Goal: Contribute content: Contribute content

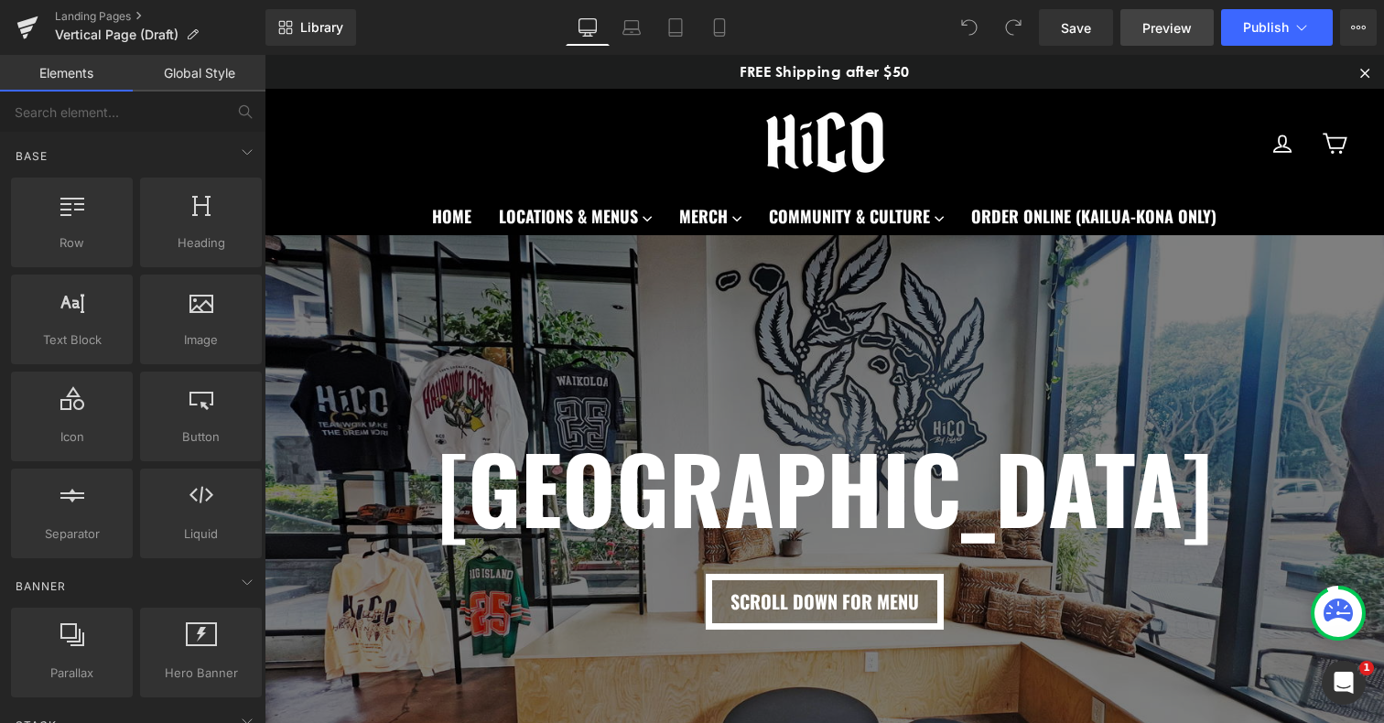
click at [1160, 14] on link "Preview" at bounding box center [1166, 27] width 93 height 37
click at [724, 31] on icon at bounding box center [719, 27] width 18 height 18
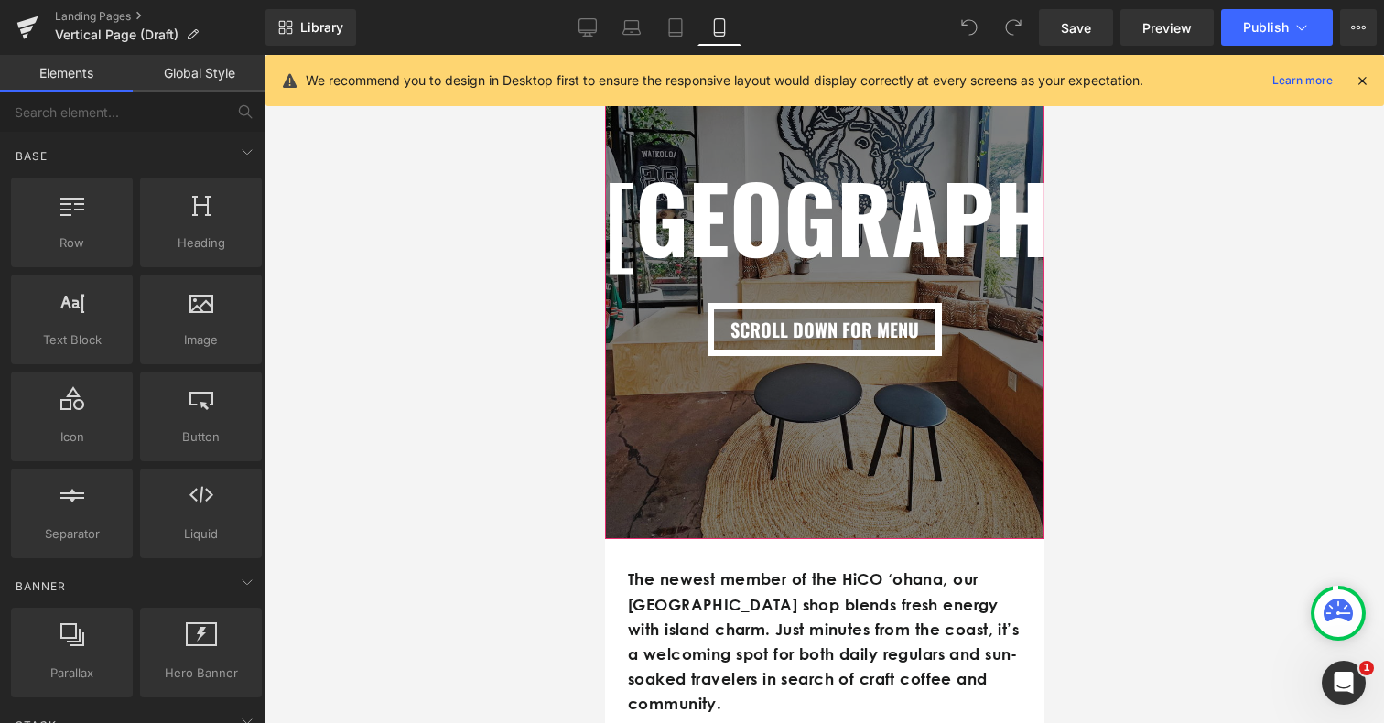
scroll to position [288, 0]
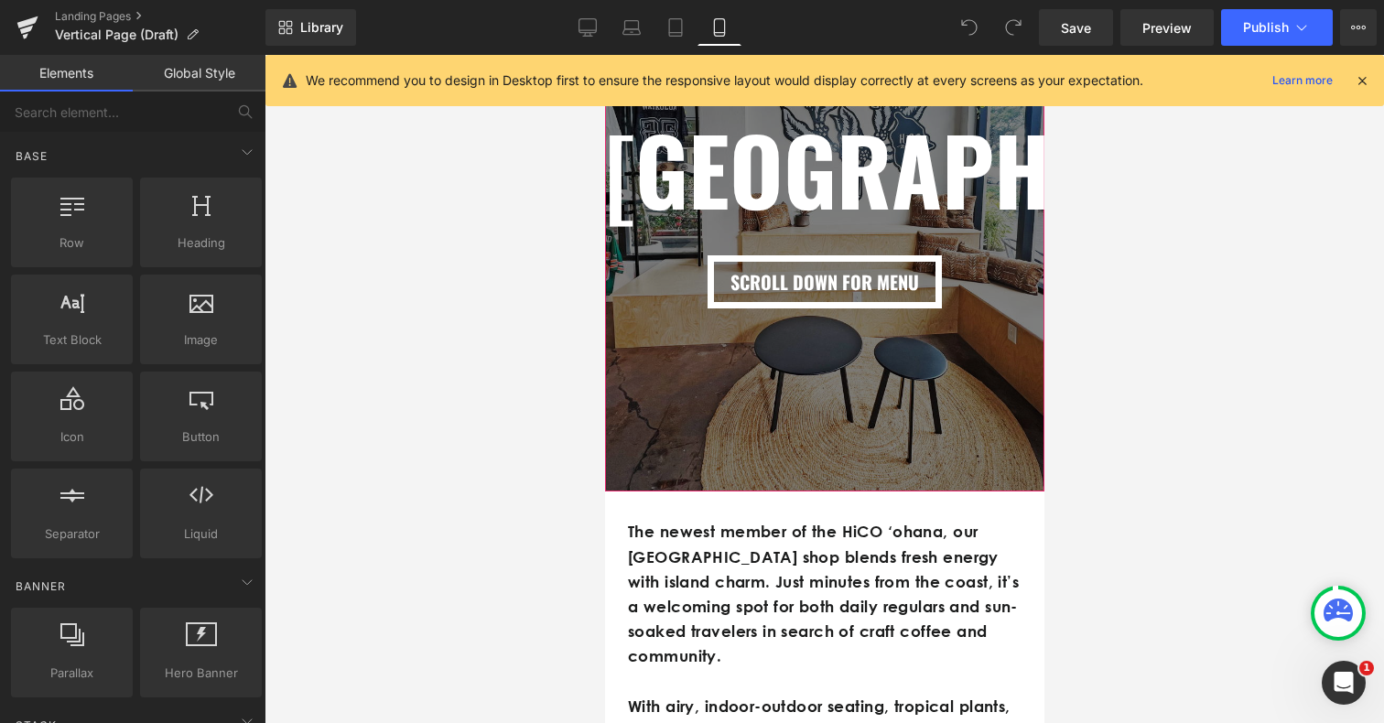
click at [852, 472] on div at bounding box center [823, 204] width 439 height 575
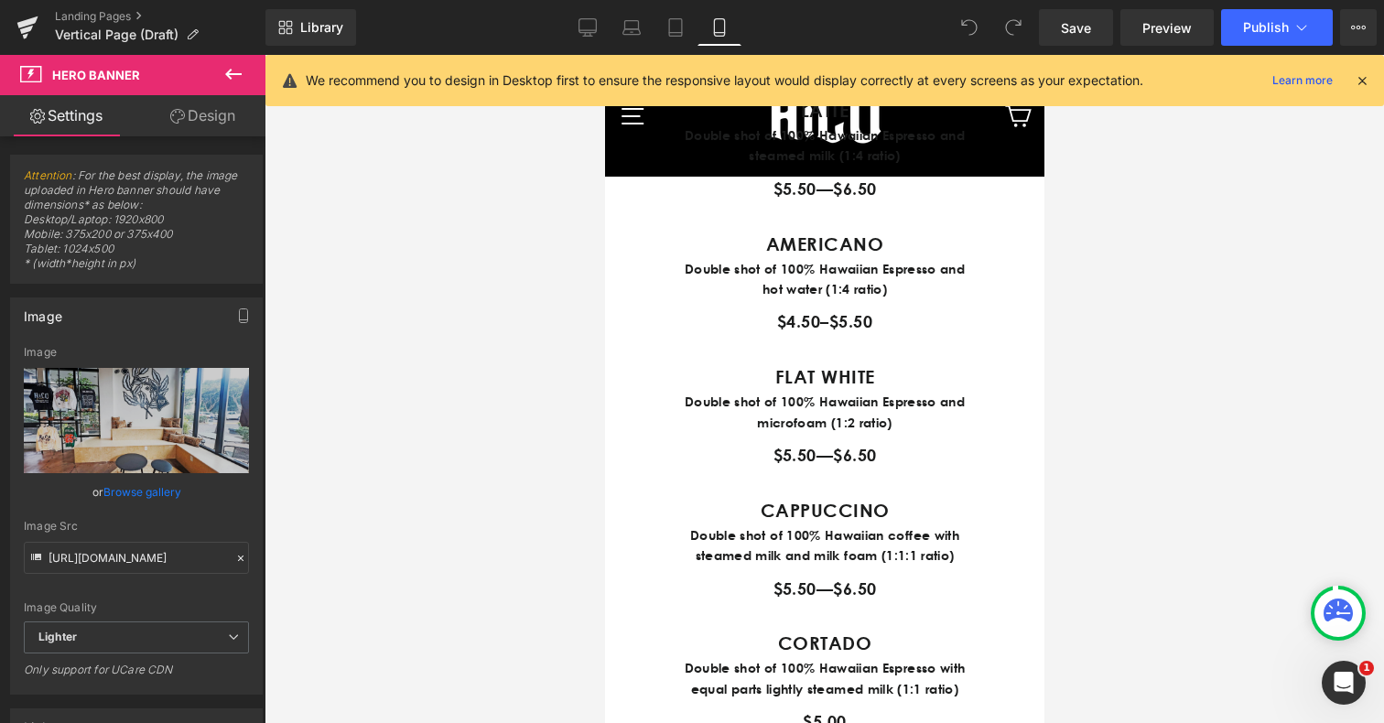
scroll to position [1095, 0]
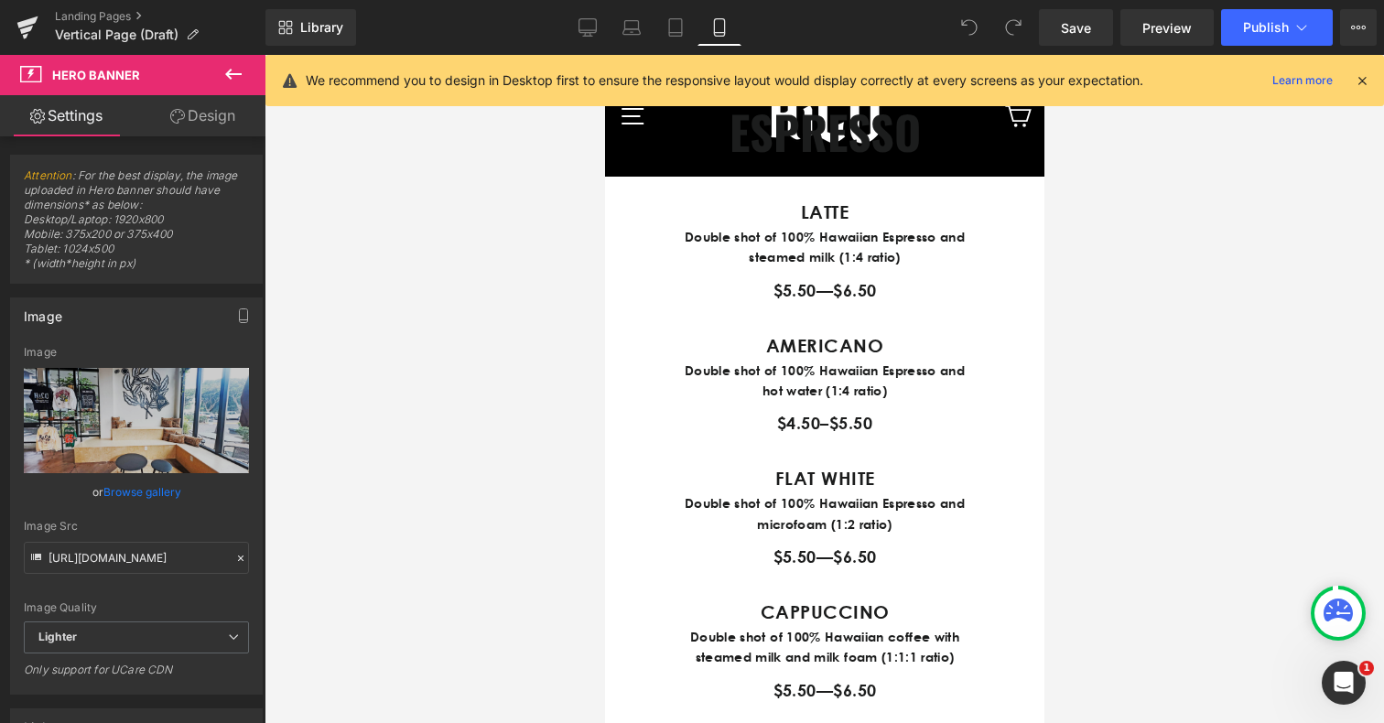
click at [229, 79] on icon at bounding box center [233, 74] width 22 height 22
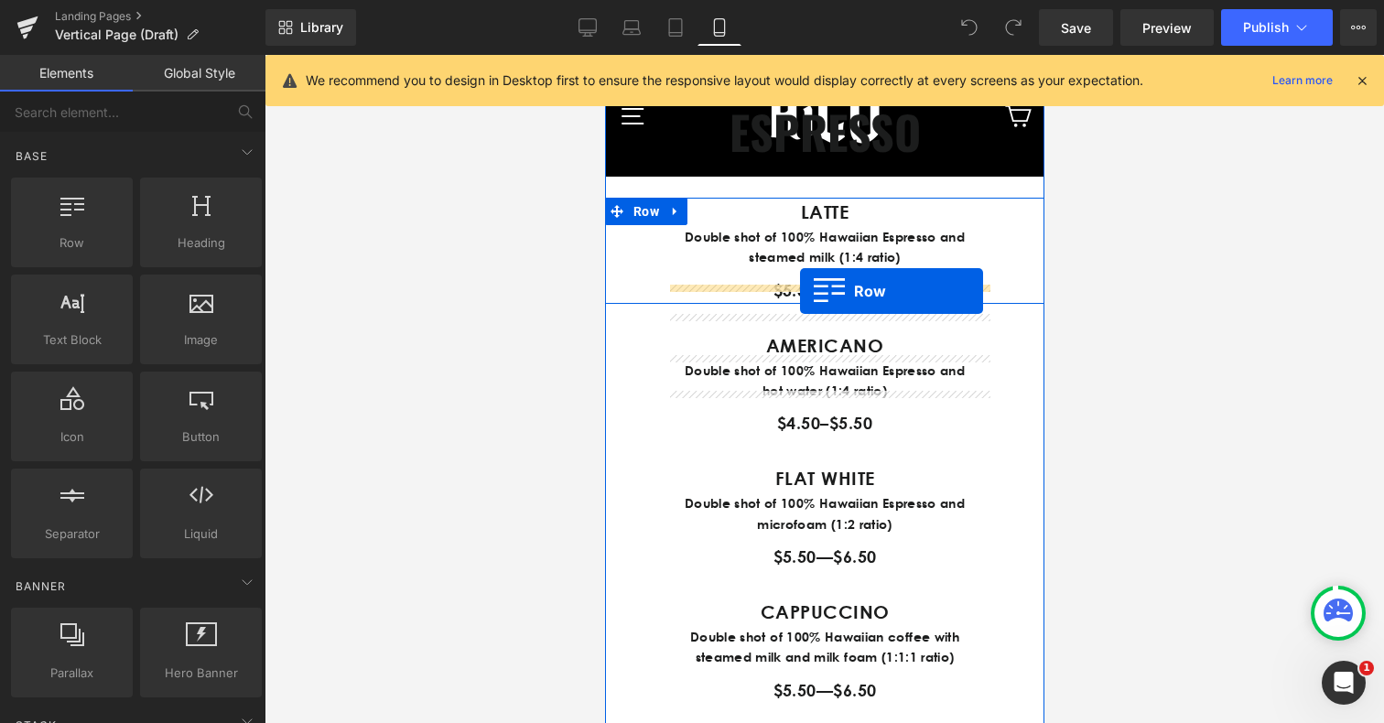
drag, startPoint x: 656, startPoint y: 282, endPoint x: 799, endPoint y: 289, distance: 142.9
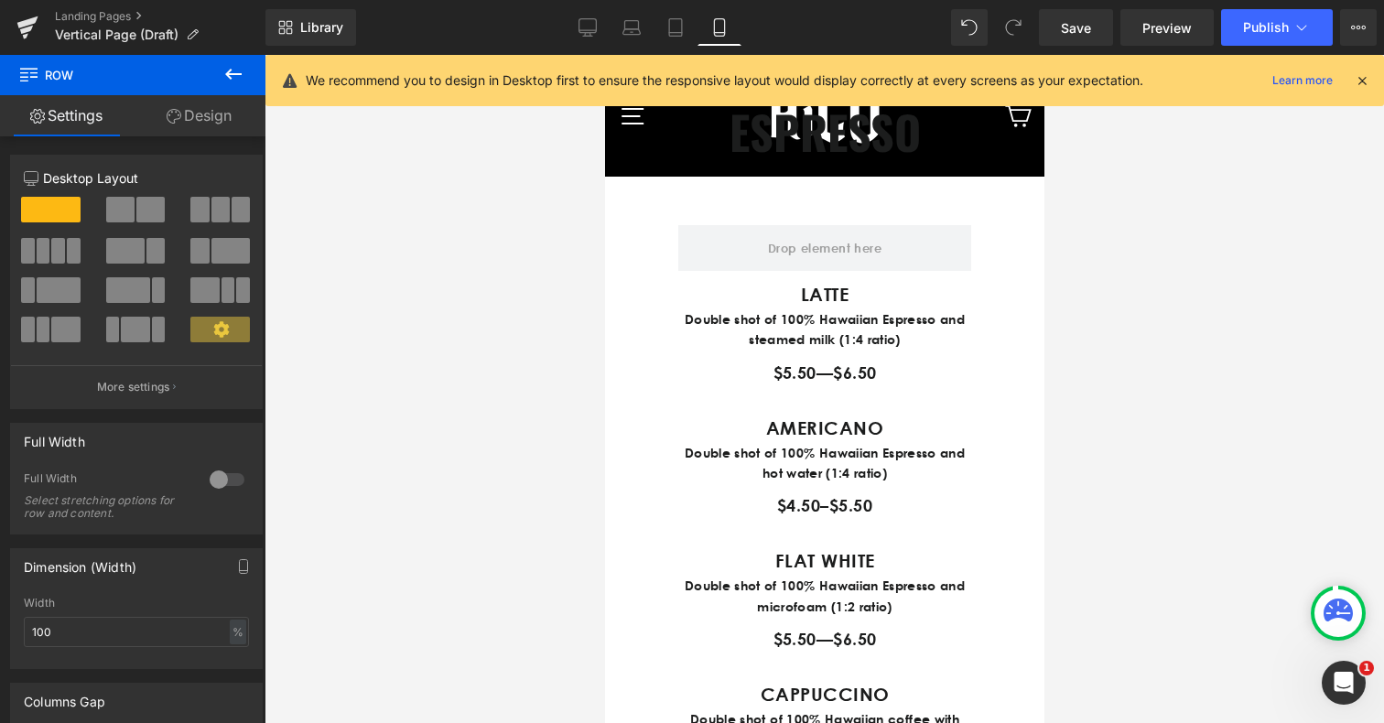
click at [229, 81] on icon at bounding box center [233, 74] width 22 height 22
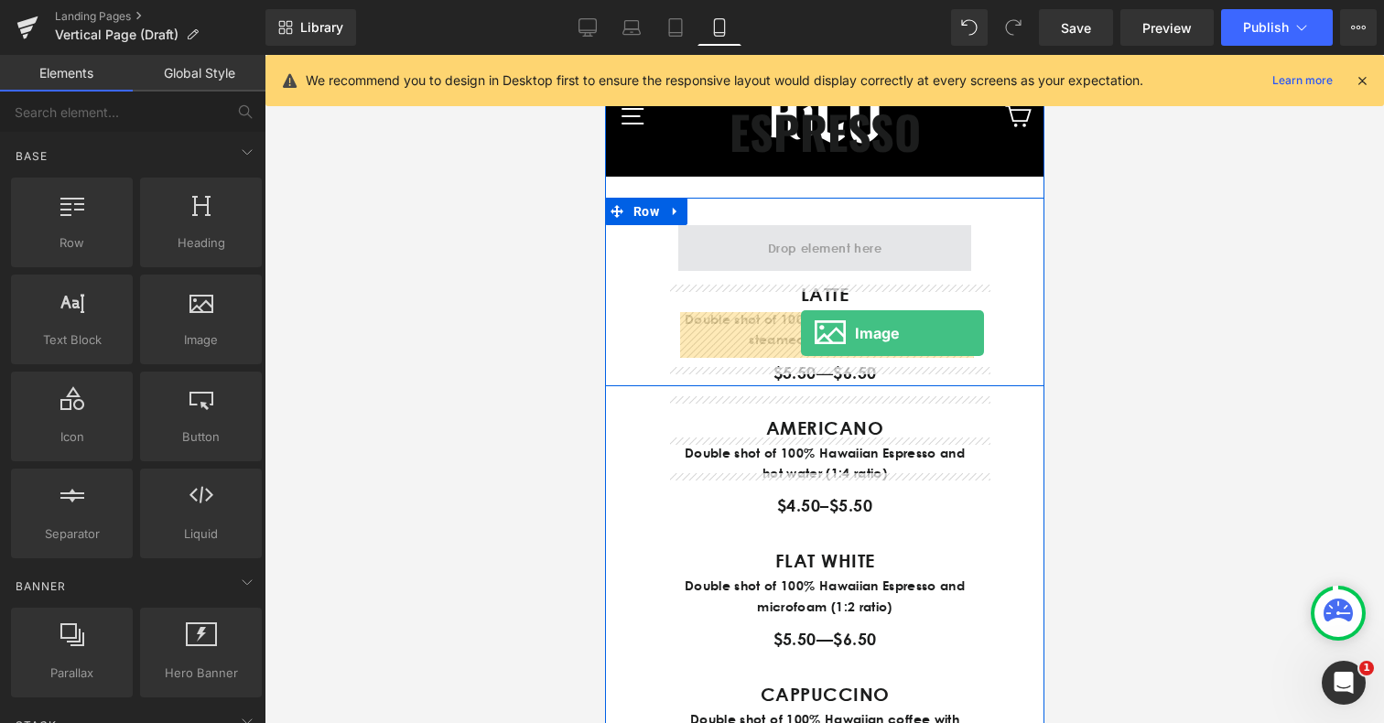
drag, startPoint x: 796, startPoint y: 380, endPoint x: 800, endPoint y: 333, distance: 46.8
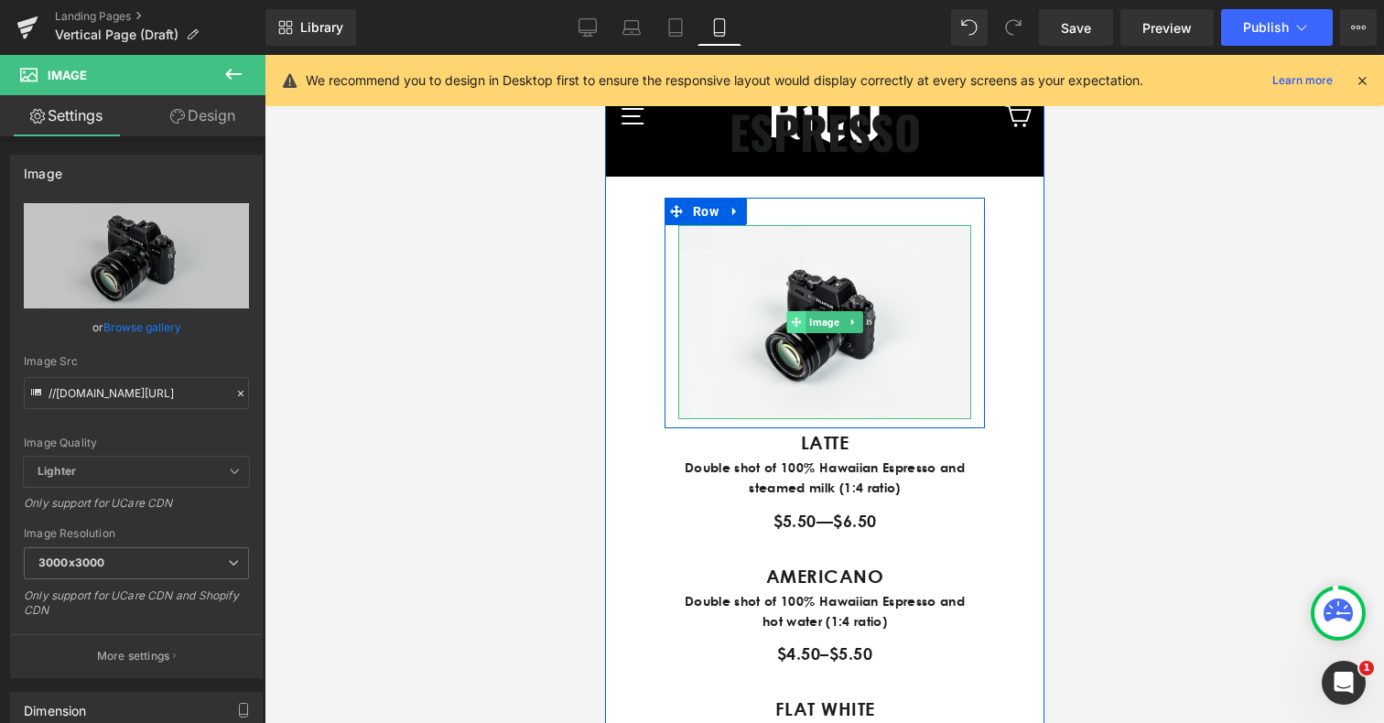
click at [799, 333] on span at bounding box center [795, 322] width 19 height 22
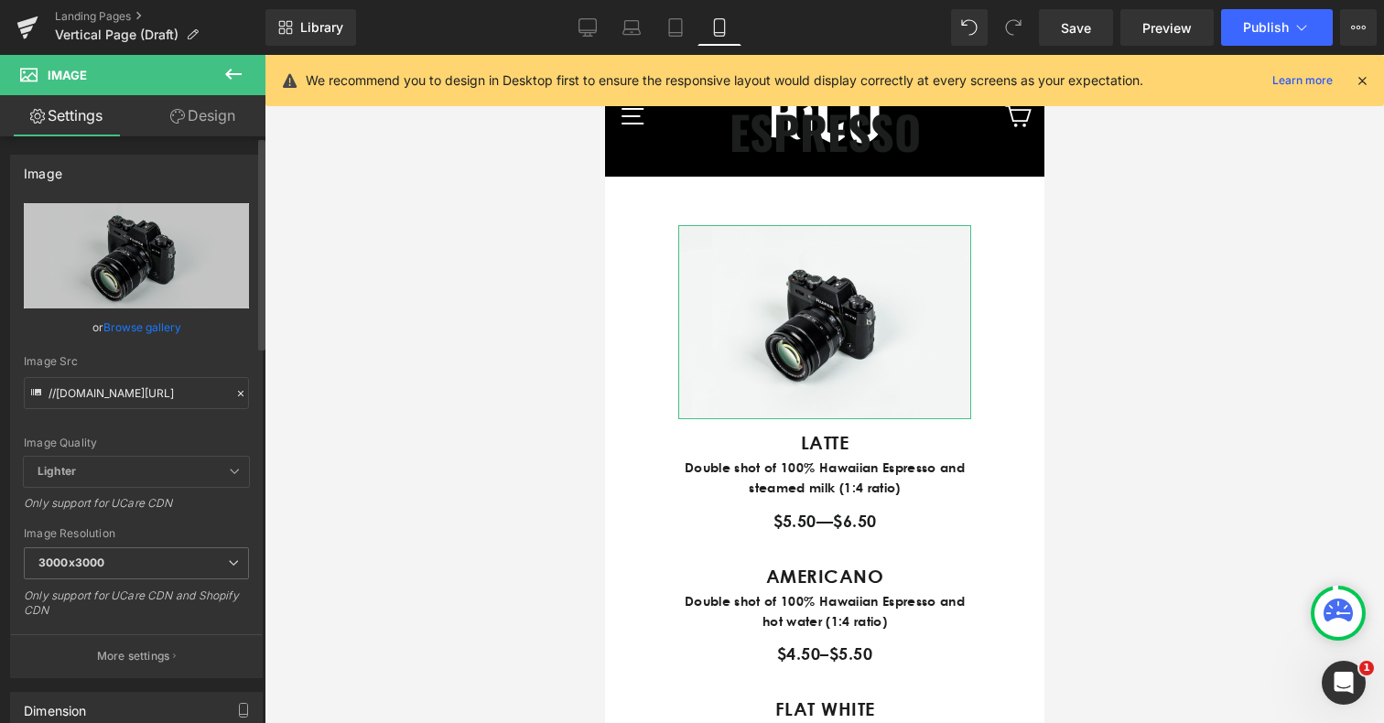
click at [145, 325] on link "Browse gallery" at bounding box center [142, 327] width 78 height 32
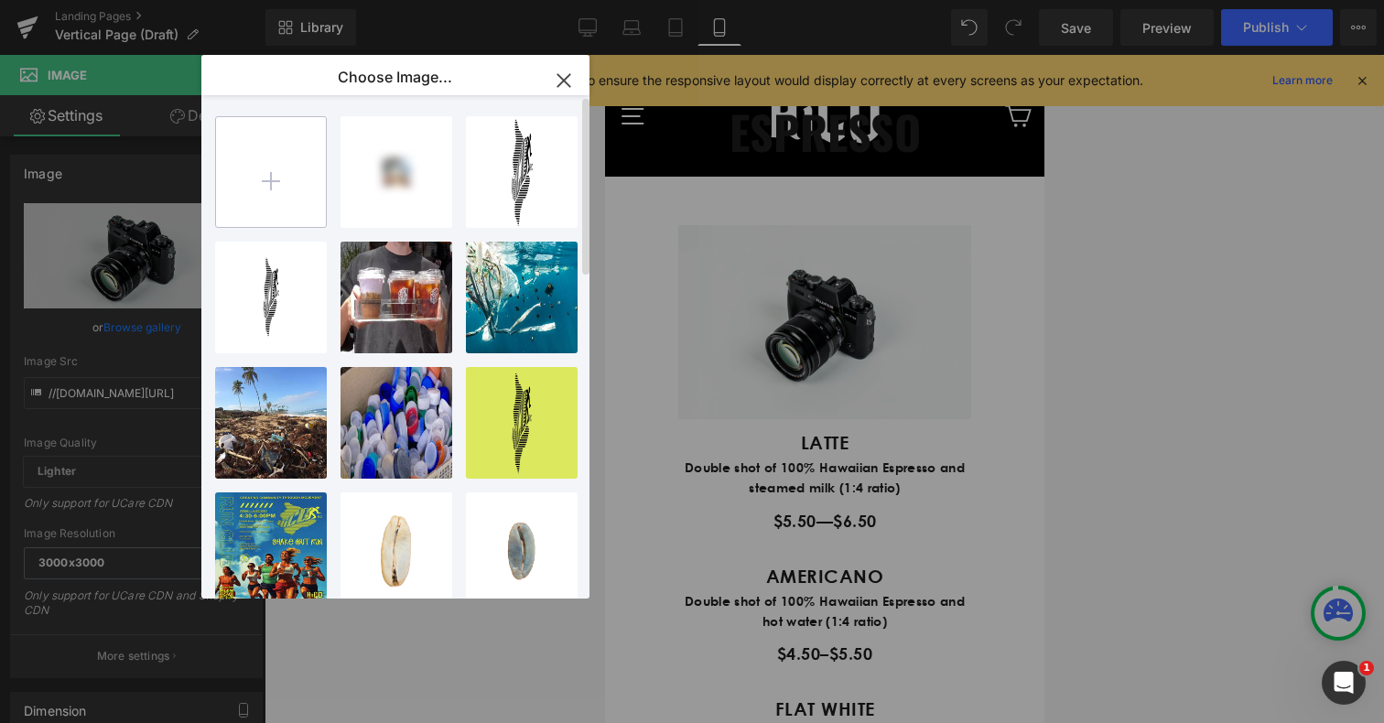
click at [270, 179] on input "file" at bounding box center [271, 172] width 110 height 110
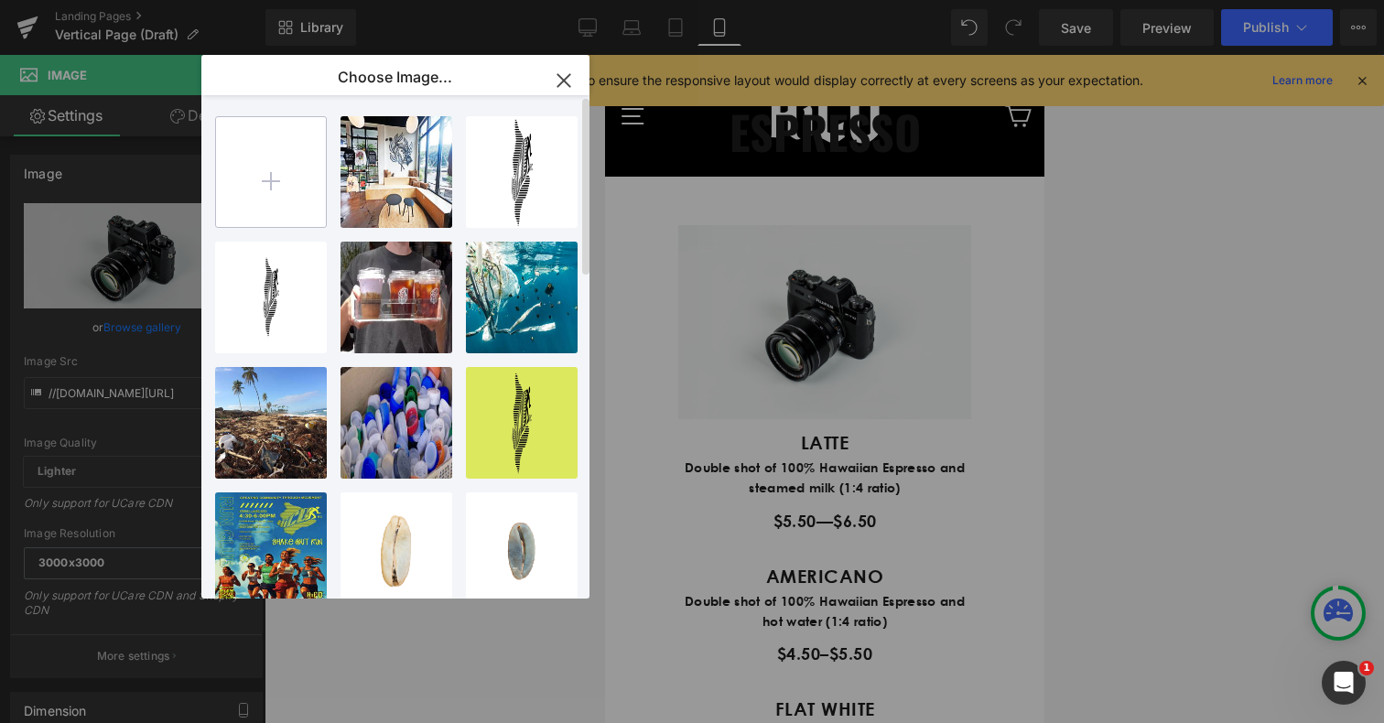
type input "C:\fakepath\OriginalFile.png"
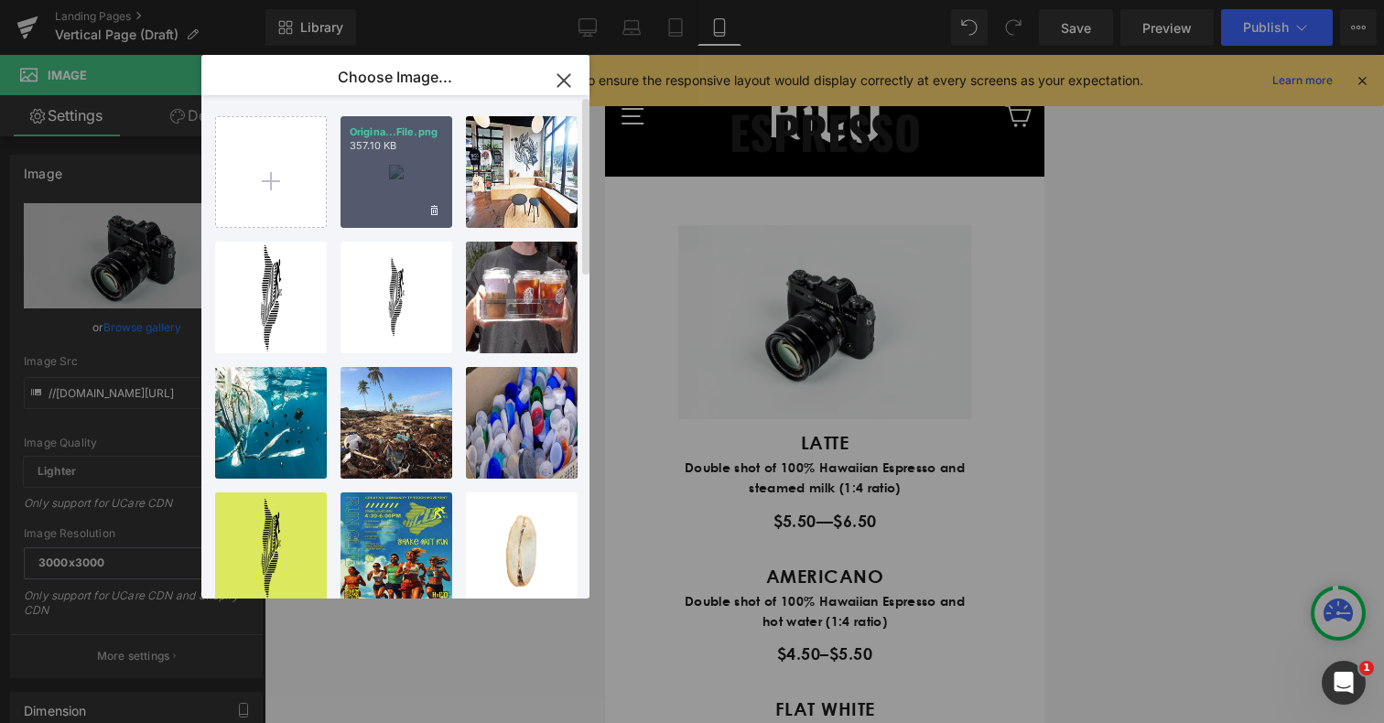
click at [416, 176] on div "Origina...File.png 357.10 KB" at bounding box center [396, 172] width 112 height 112
type input "[URL][DOMAIN_NAME]"
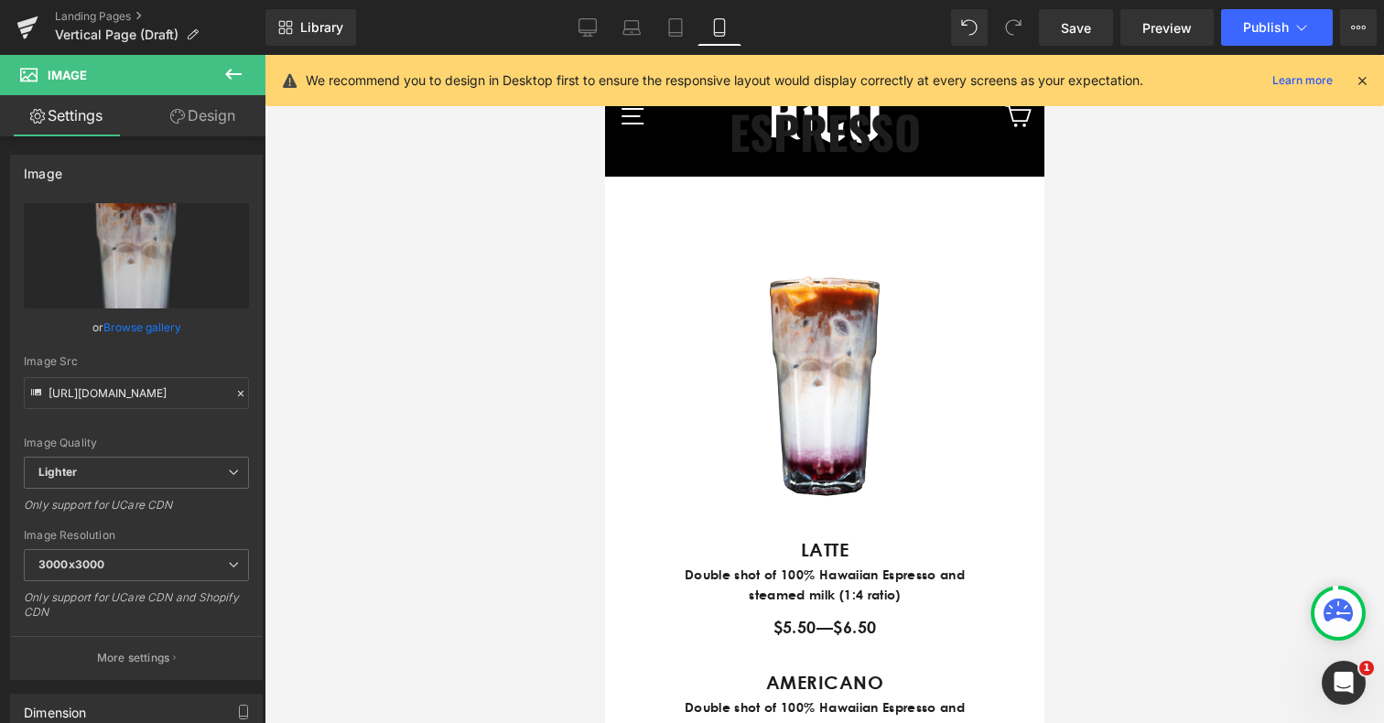
click at [1144, 429] on div at bounding box center [823, 389] width 1119 height 668
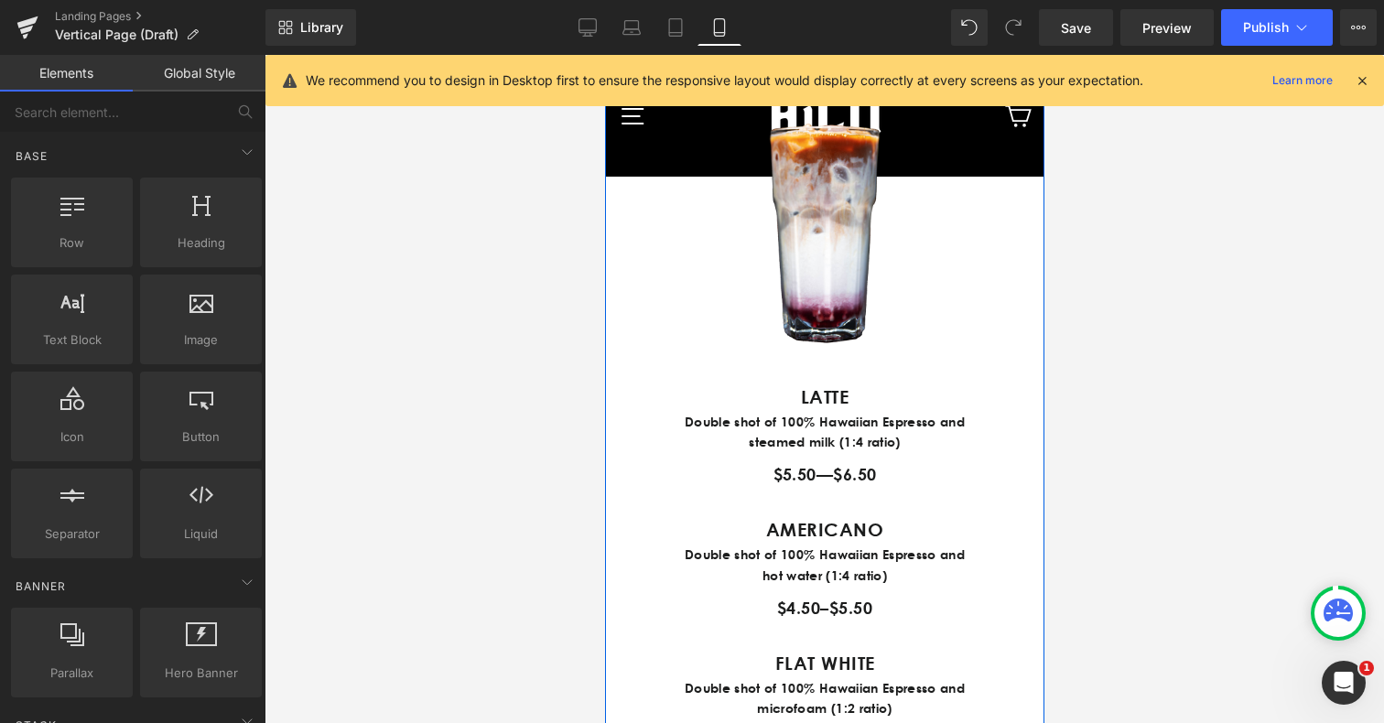
scroll to position [1235, 0]
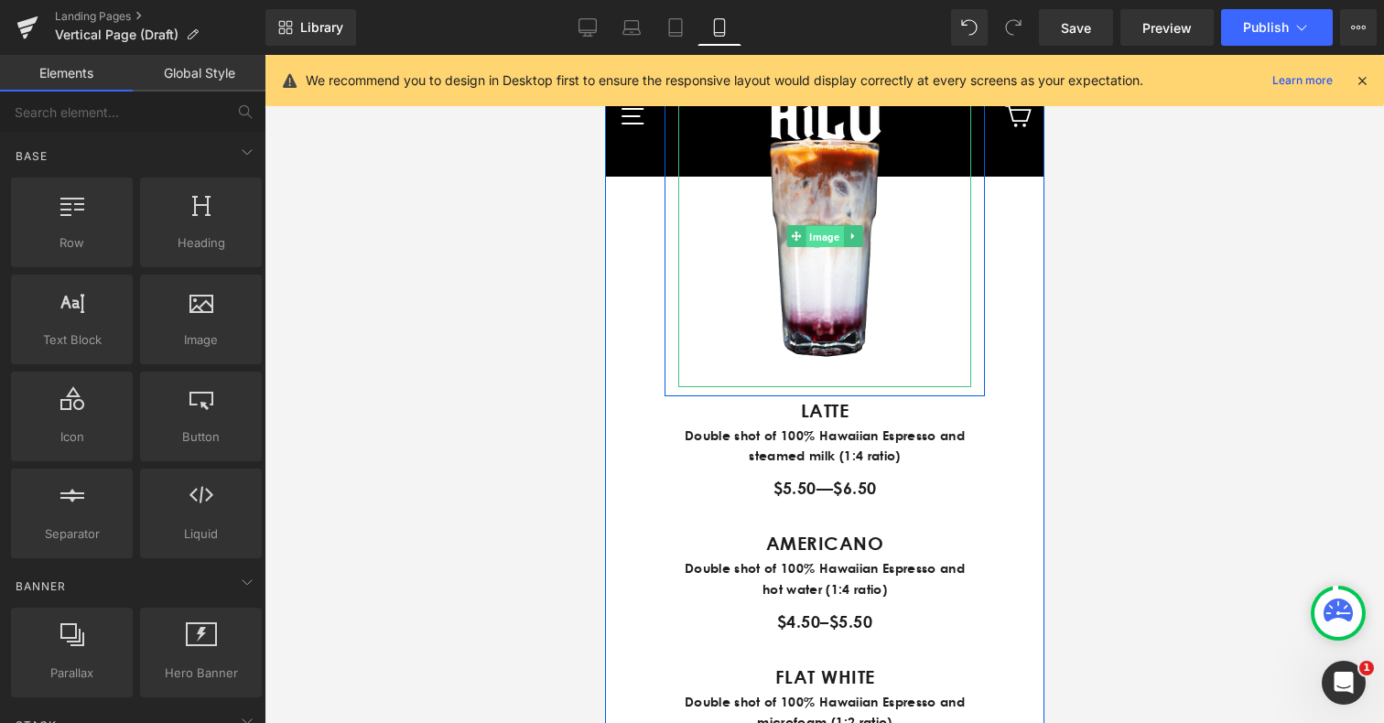
click at [824, 248] on span "Image" at bounding box center [823, 237] width 38 height 22
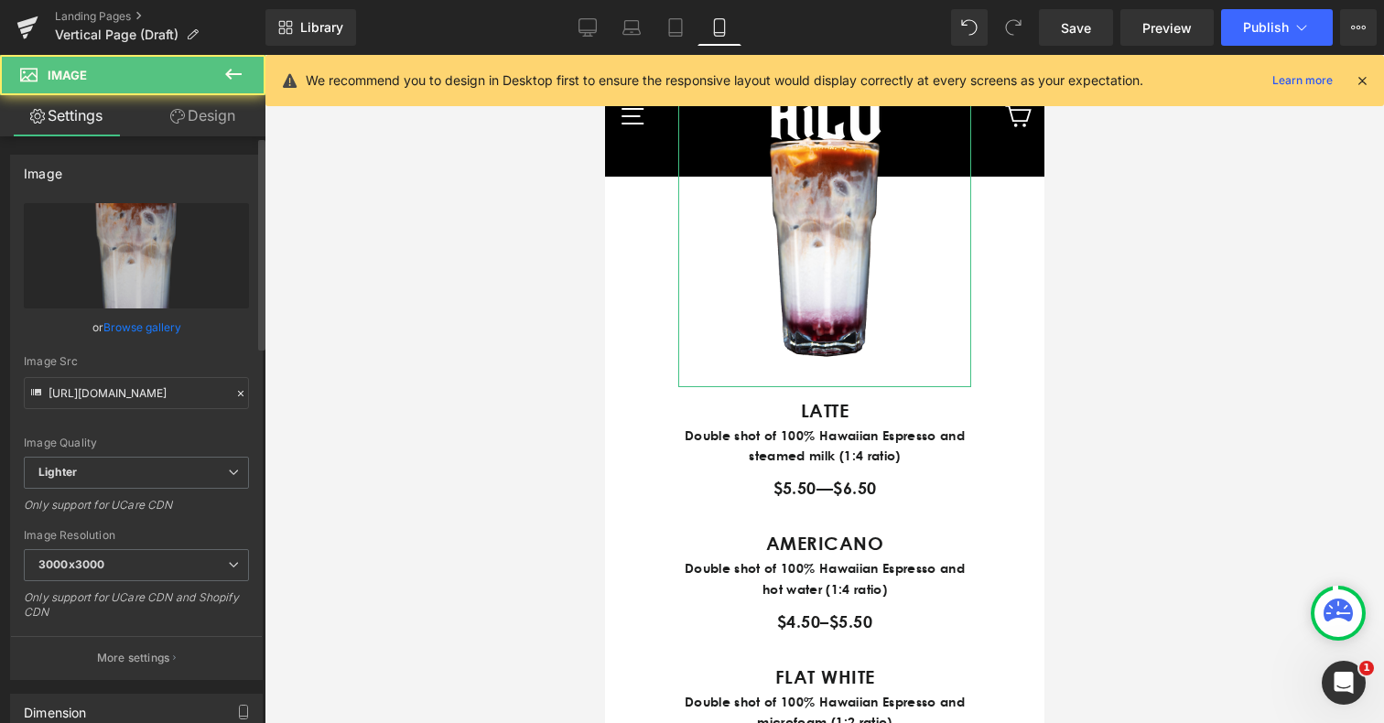
click at [155, 325] on link "Browse gallery" at bounding box center [142, 327] width 78 height 32
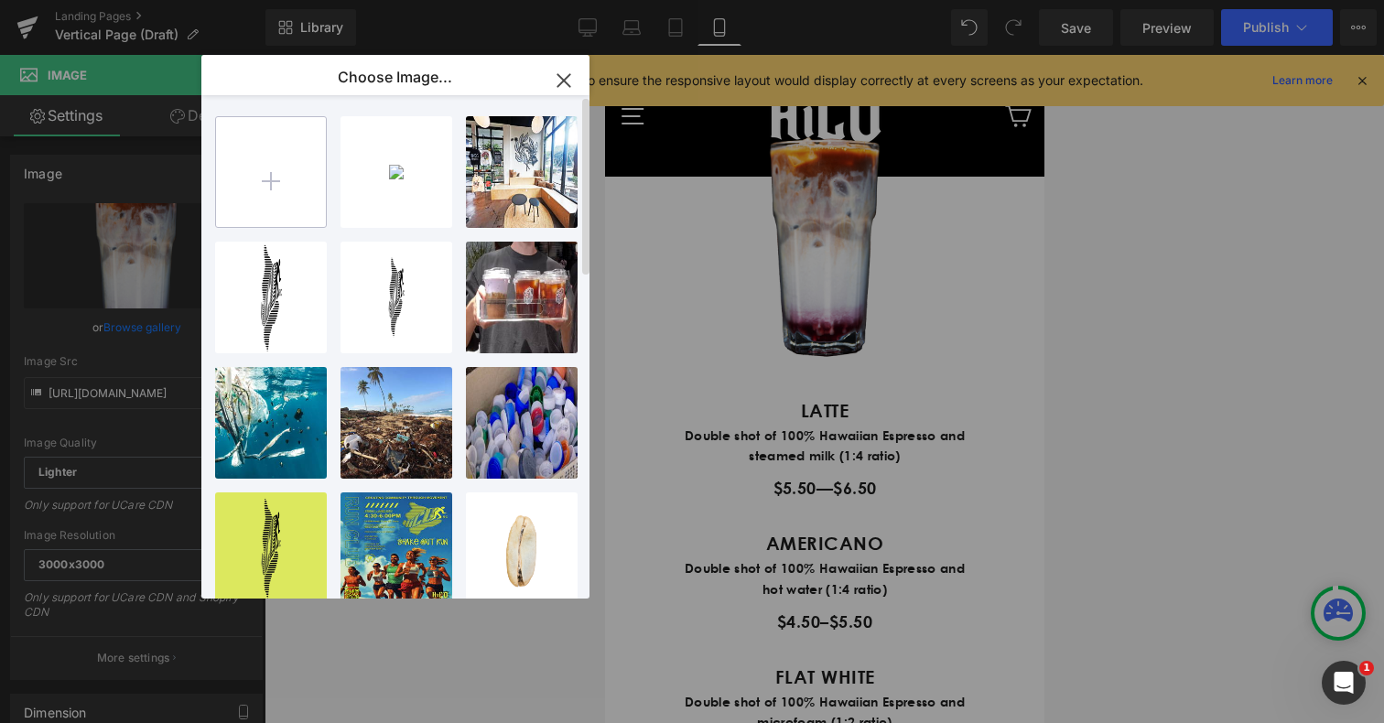
click at [275, 193] on input "file" at bounding box center [271, 172] width 110 height 110
type input "C:\fakepath\OriginalFile.png"
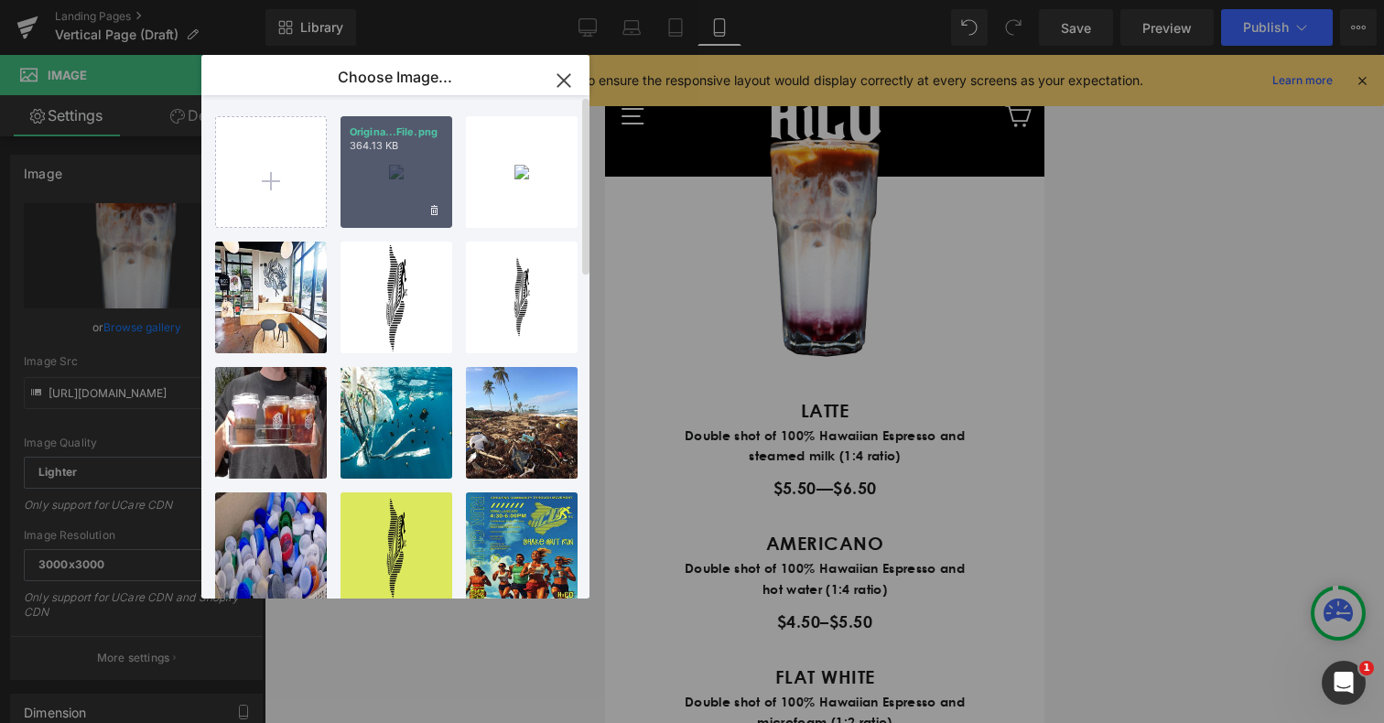
click at [388, 196] on div "Origina...File.png 364.13 KB" at bounding box center [396, 172] width 112 height 112
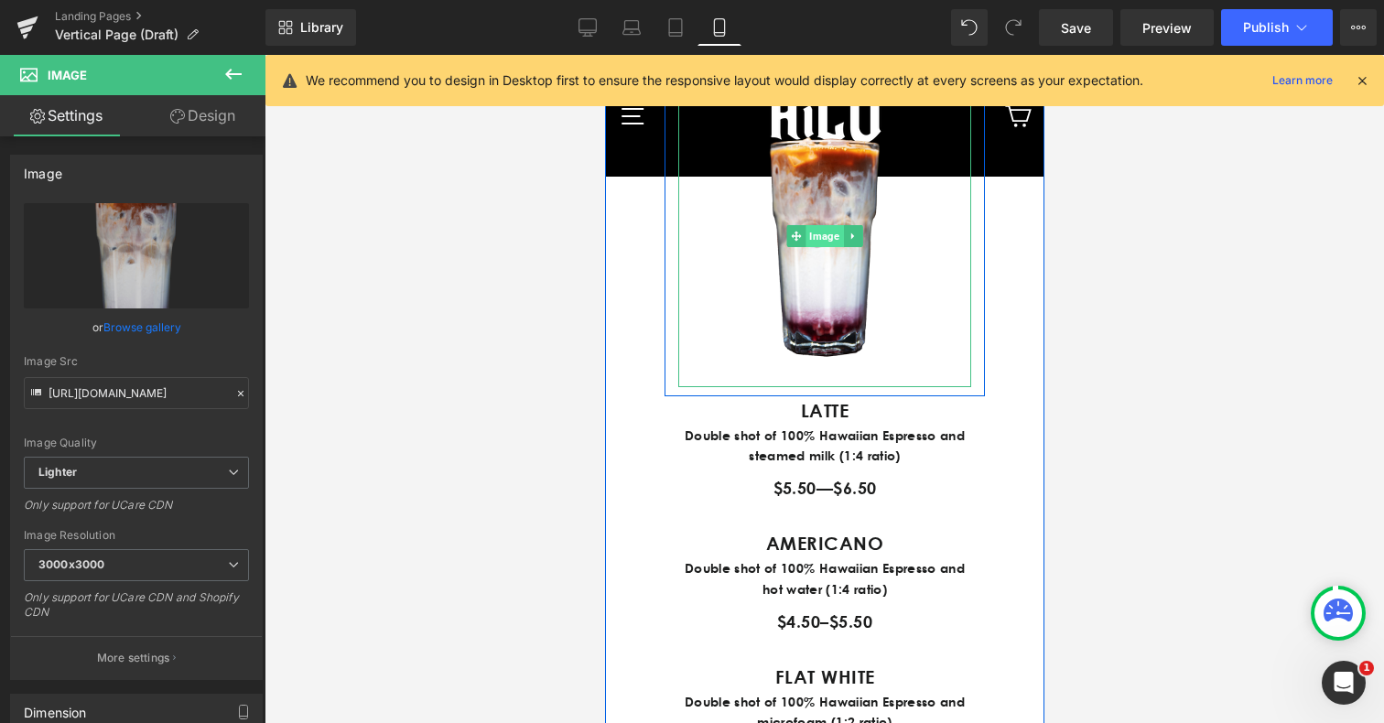
click at [825, 247] on span "Image" at bounding box center [823, 236] width 38 height 22
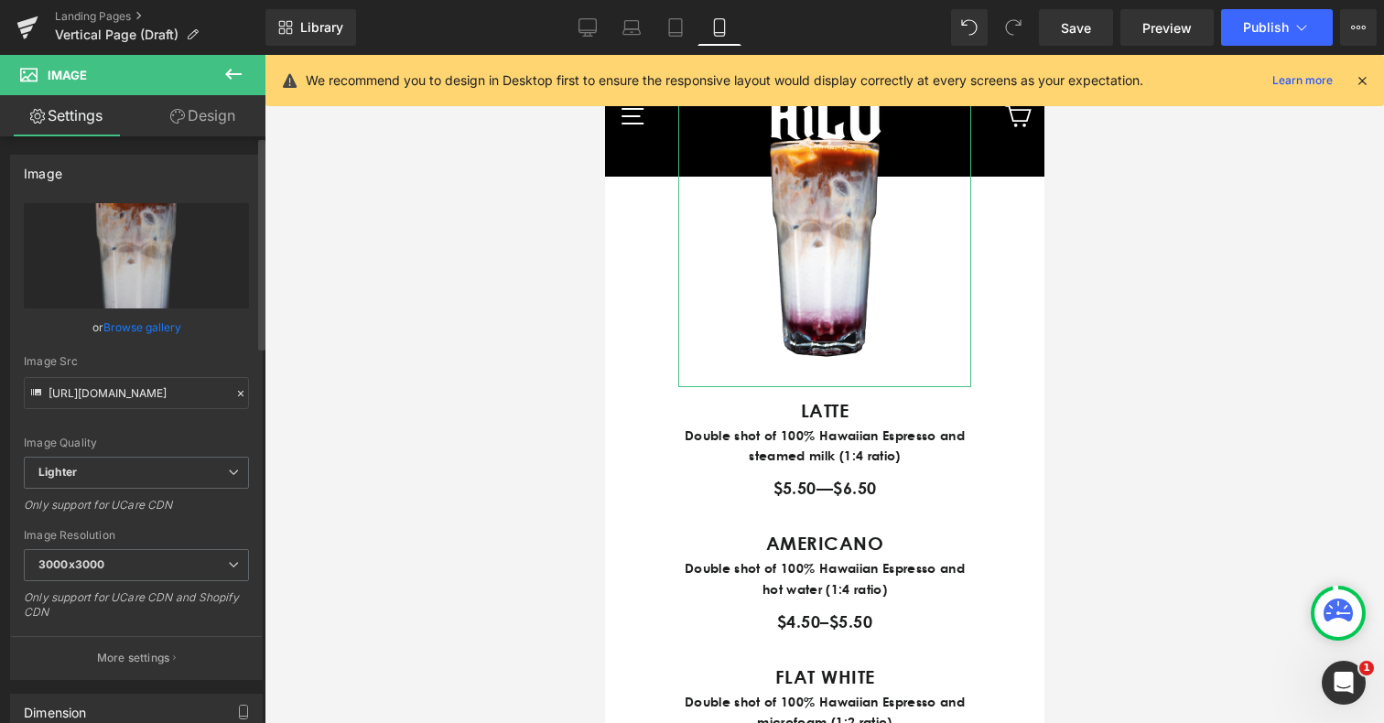
click at [161, 335] on link "Browse gallery" at bounding box center [142, 327] width 78 height 32
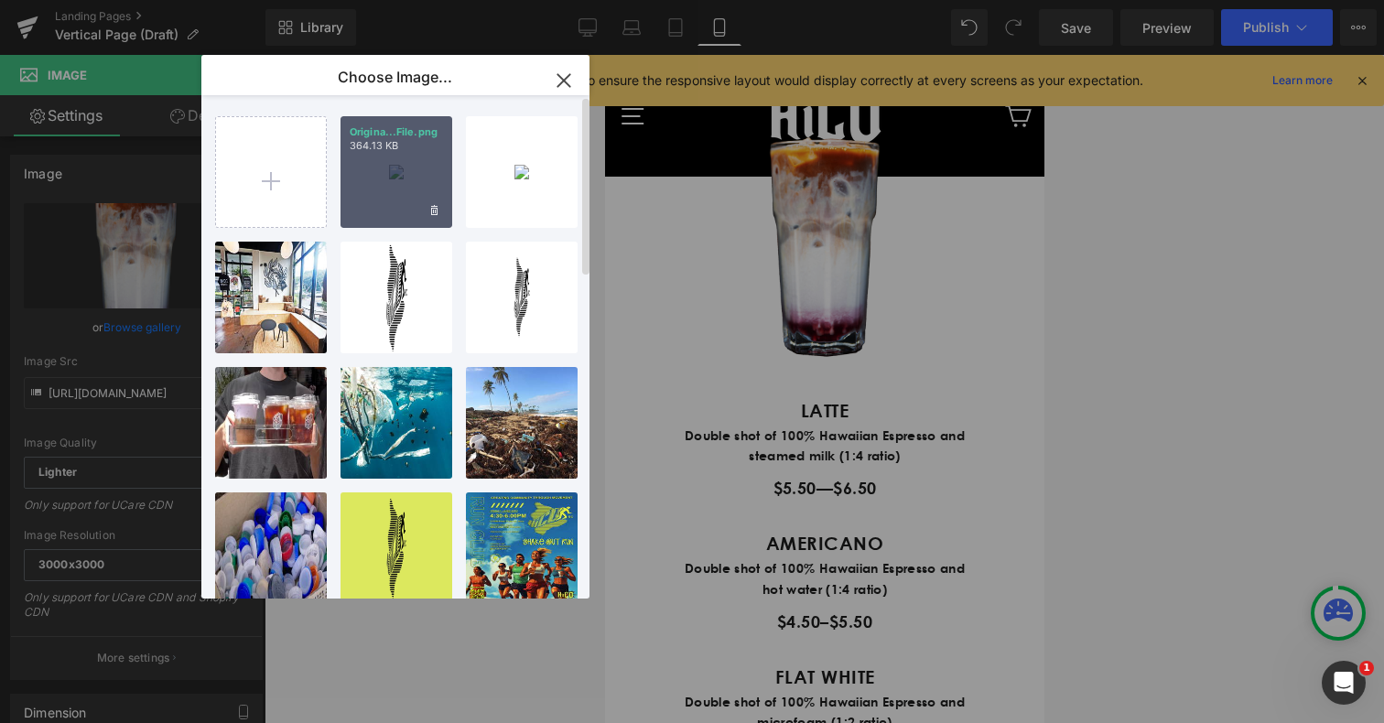
click at [354, 211] on div "Origina...File.png 364.13 KB" at bounding box center [396, 172] width 112 height 112
type input "[URL][DOMAIN_NAME]"
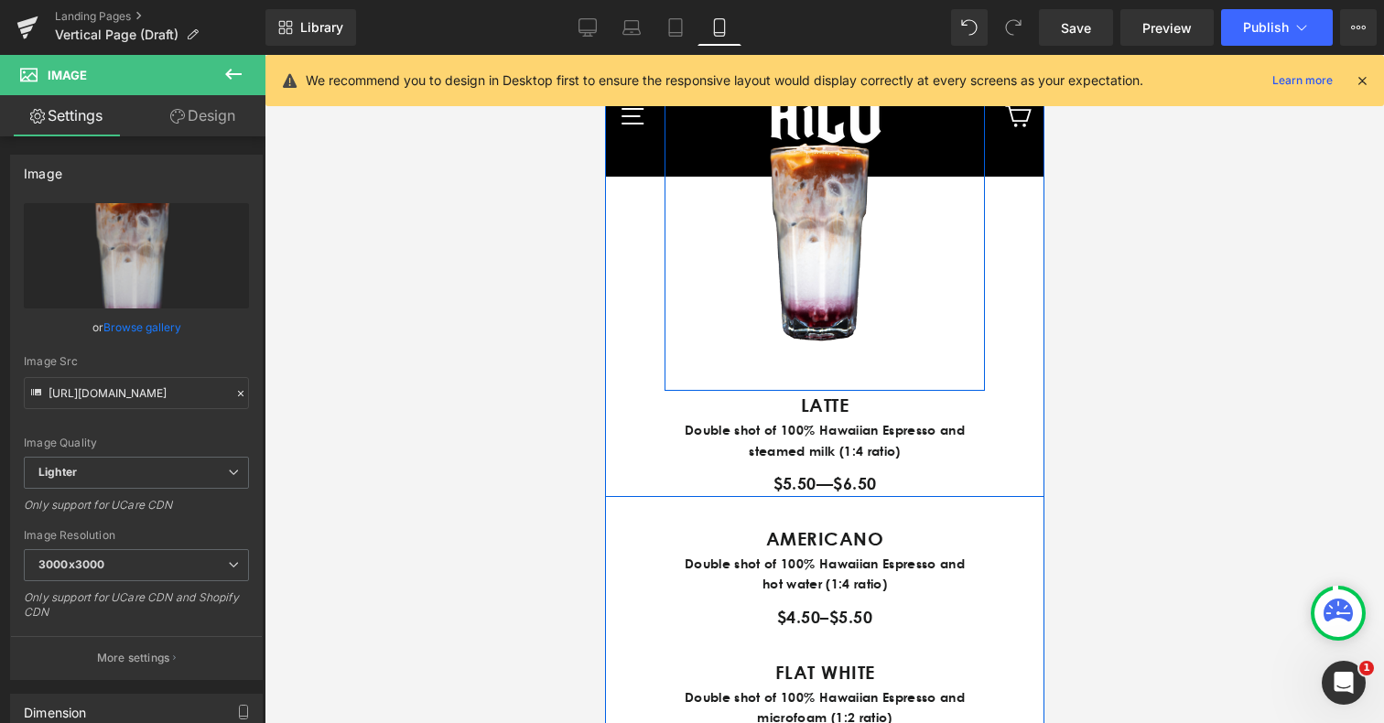
click at [705, 87] on span "Row" at bounding box center [704, 72] width 35 height 27
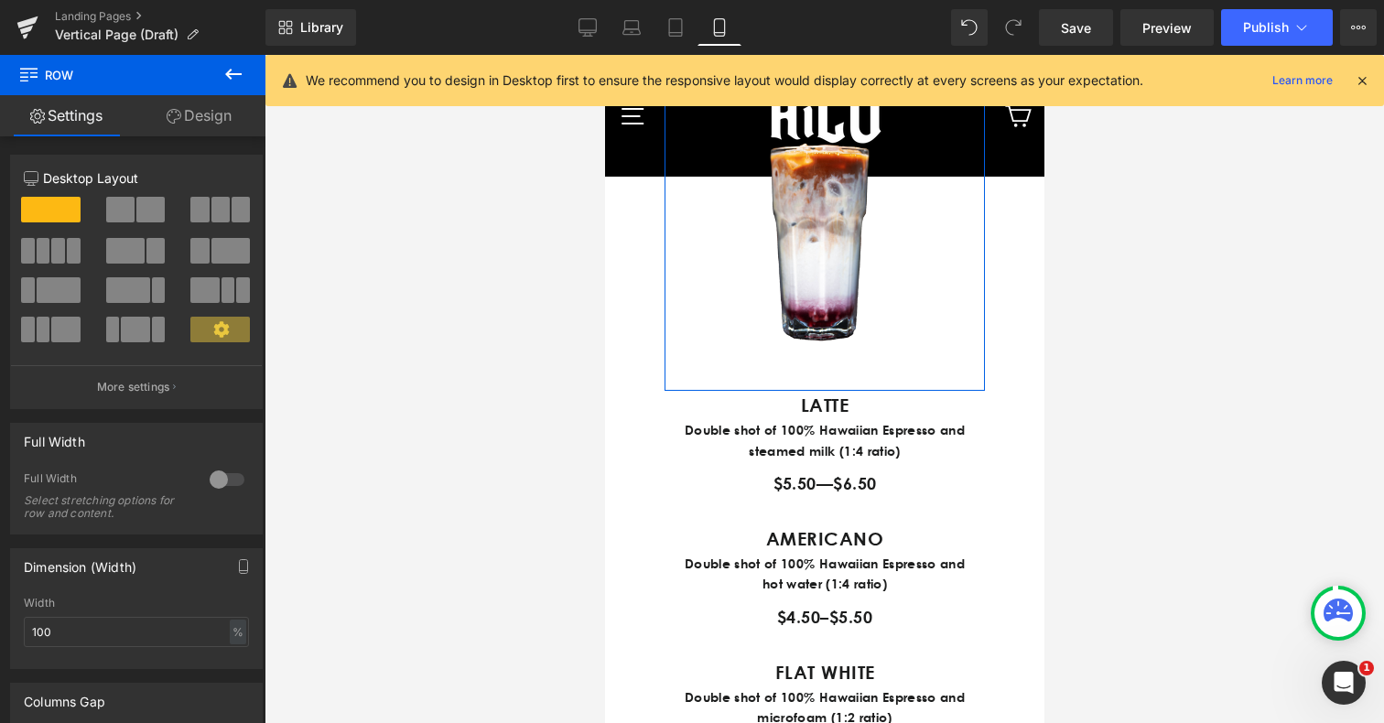
click at [206, 123] on link "Design" at bounding box center [199, 115] width 133 height 41
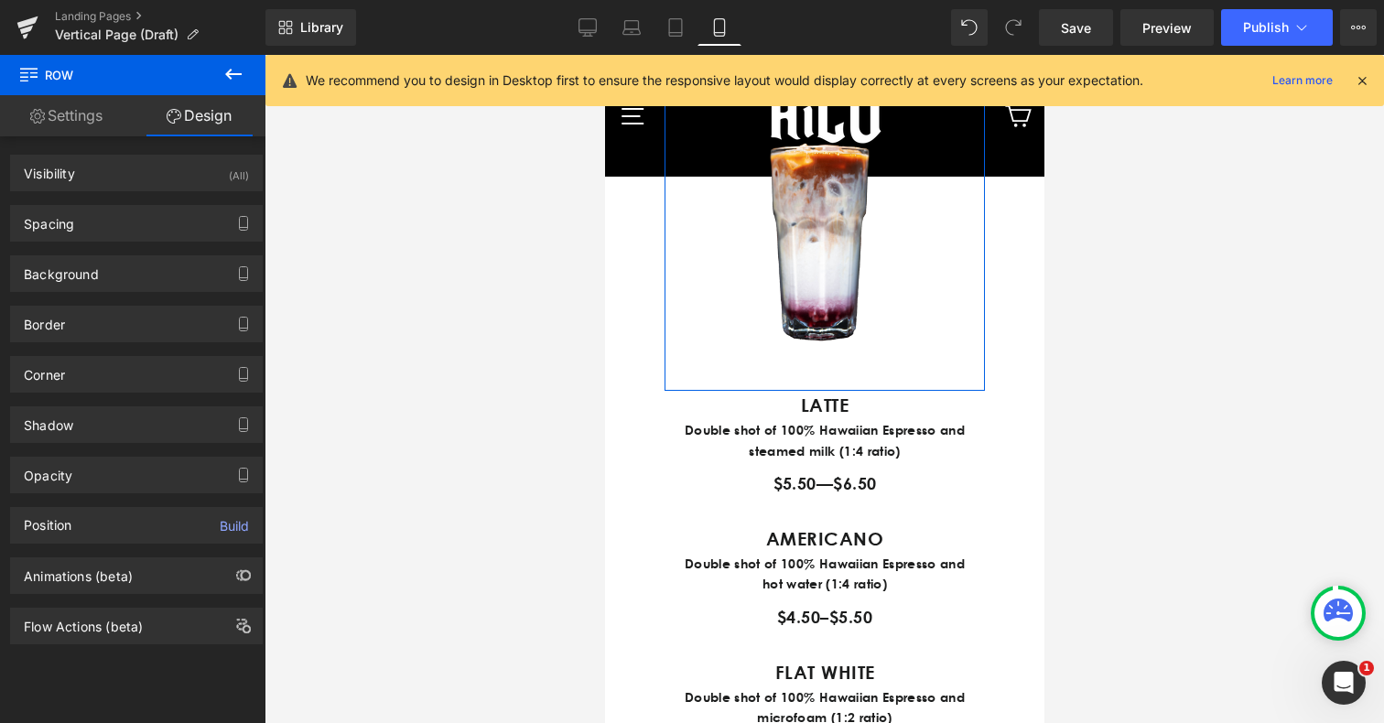
type input "0"
type input "30"
type input "0"
type input "10"
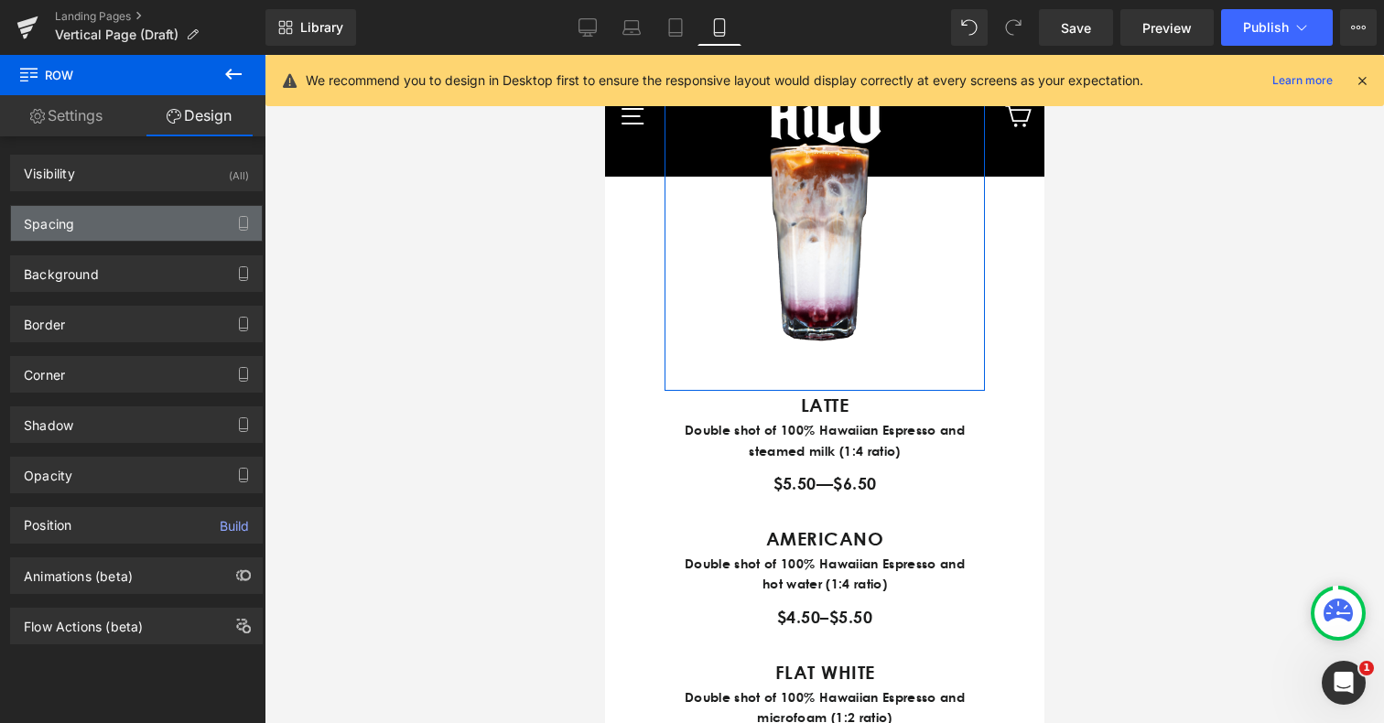
click at [191, 215] on div "Spacing" at bounding box center [136, 223] width 251 height 35
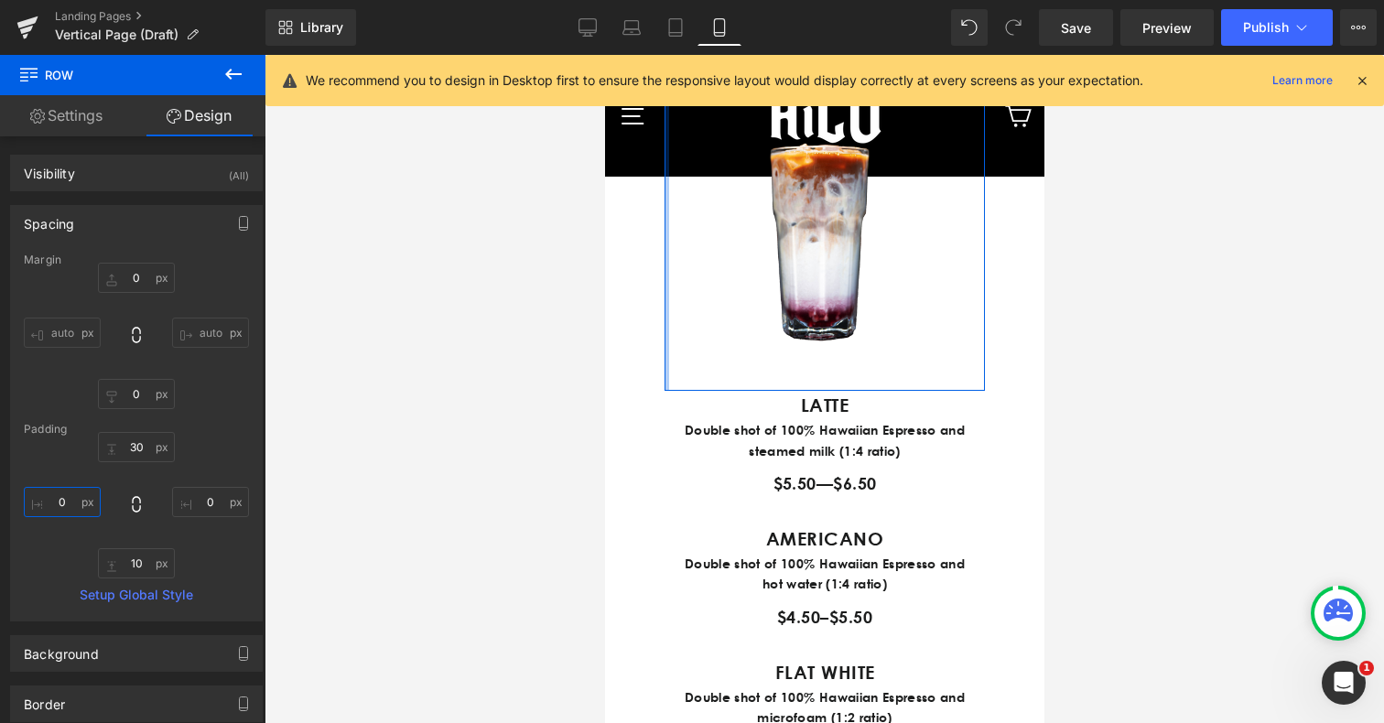
click at [58, 501] on input "0" at bounding box center [62, 502] width 77 height 30
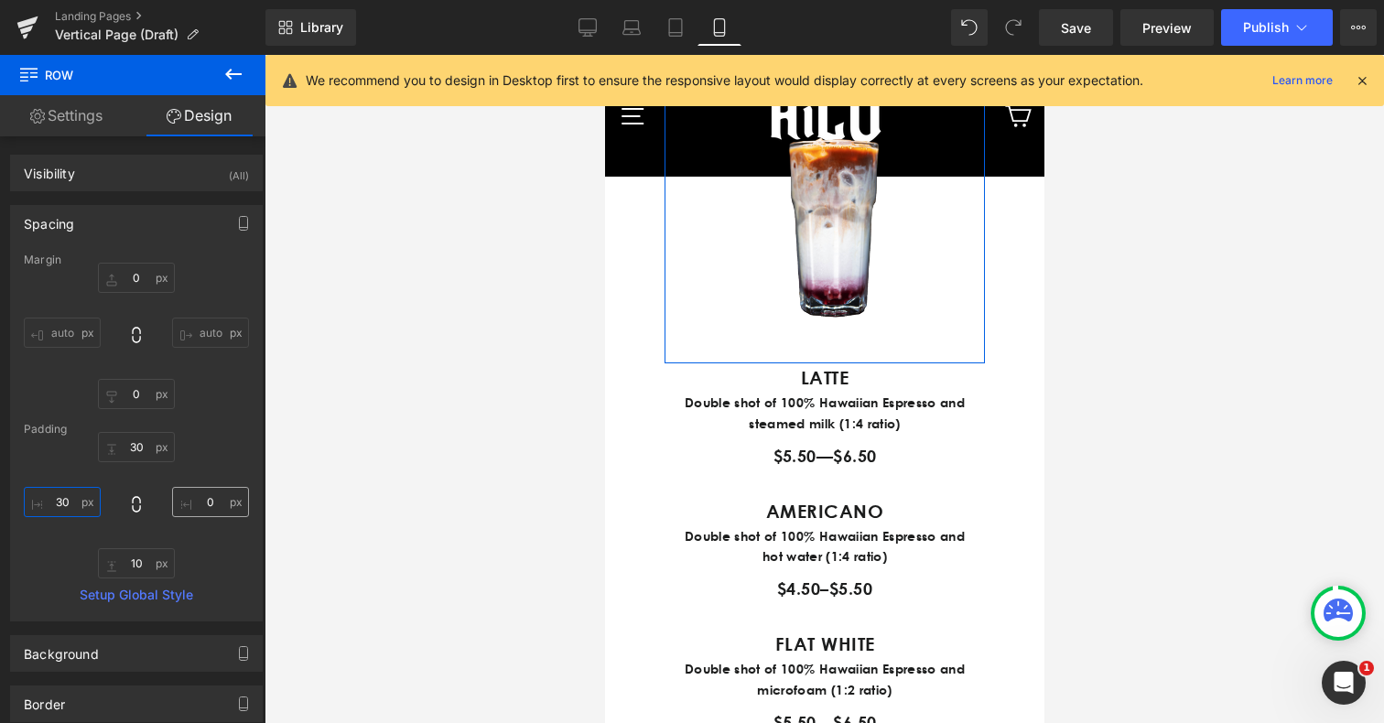
type input "30"
click at [186, 503] on input "0" at bounding box center [210, 502] width 77 height 30
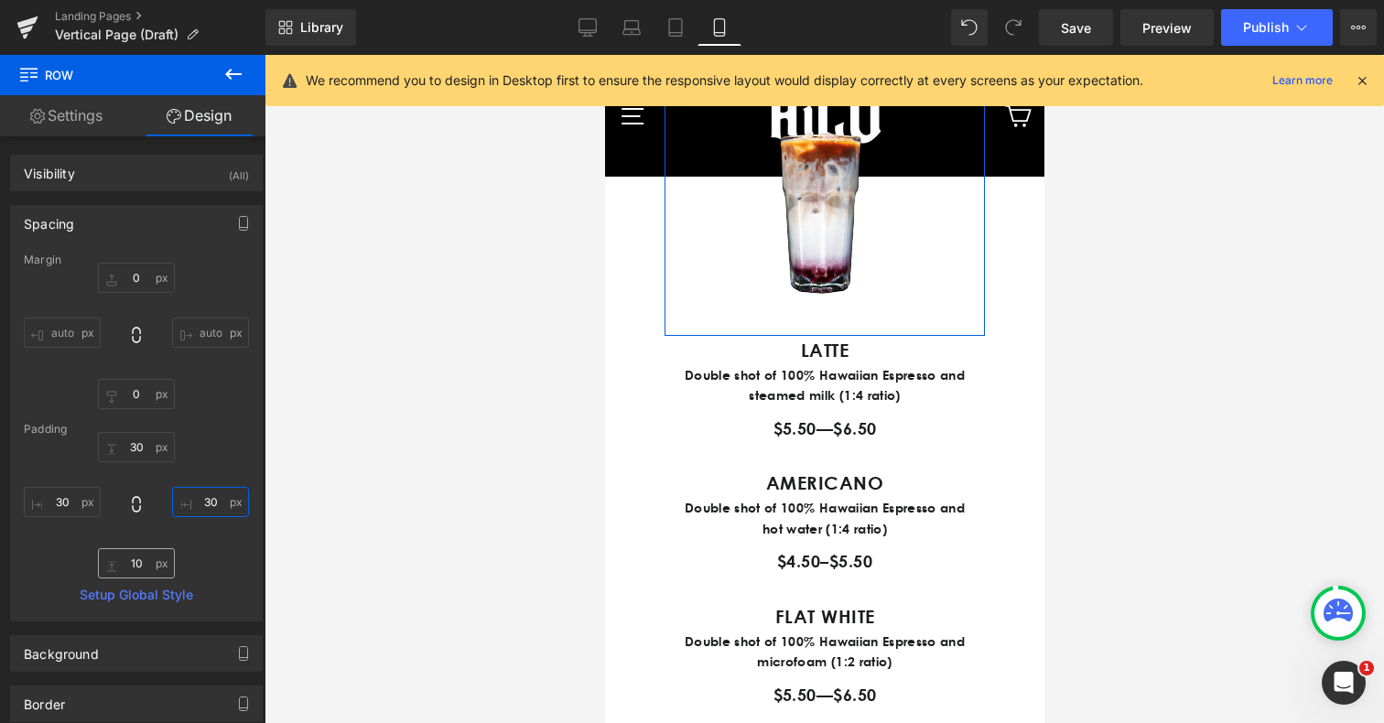
type input "30"
click at [133, 561] on input "10" at bounding box center [136, 563] width 77 height 30
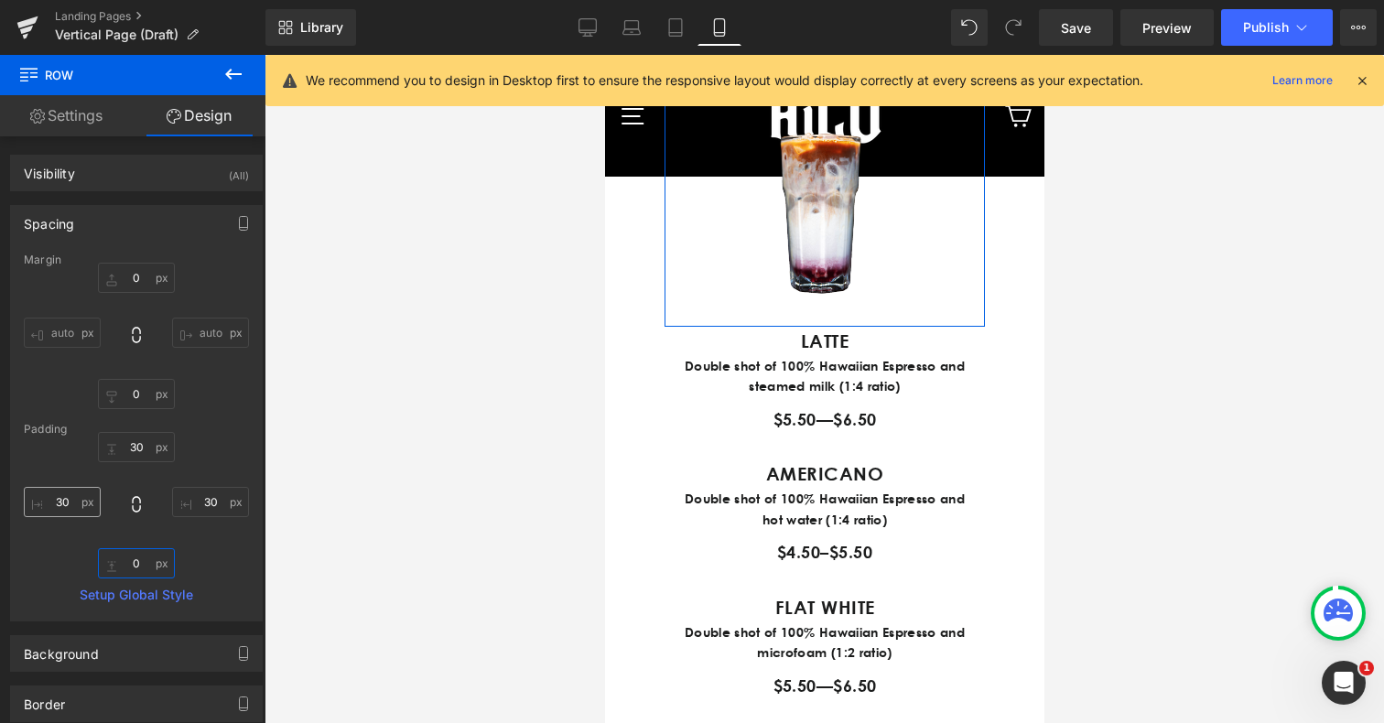
type input "0"
click at [68, 497] on input "30" at bounding box center [62, 502] width 77 height 30
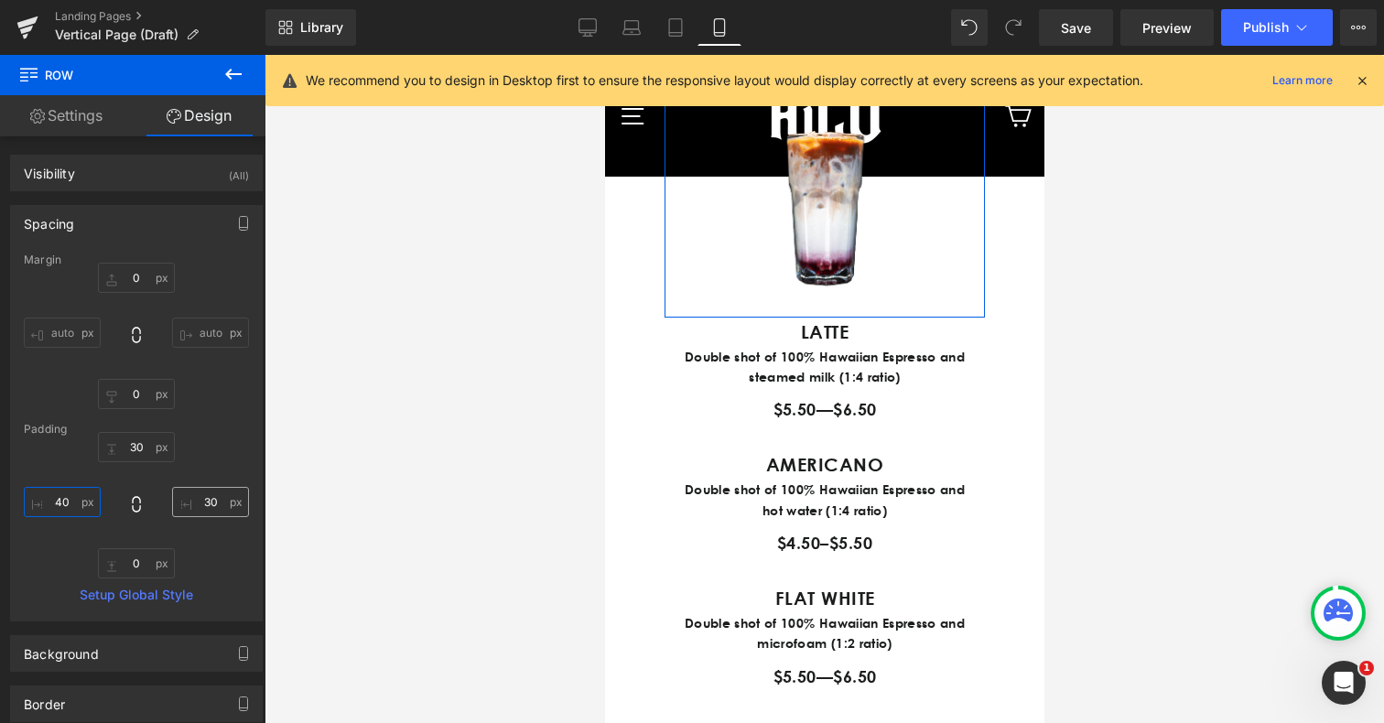
type input "40"
click at [199, 507] on input "30" at bounding box center [210, 502] width 77 height 30
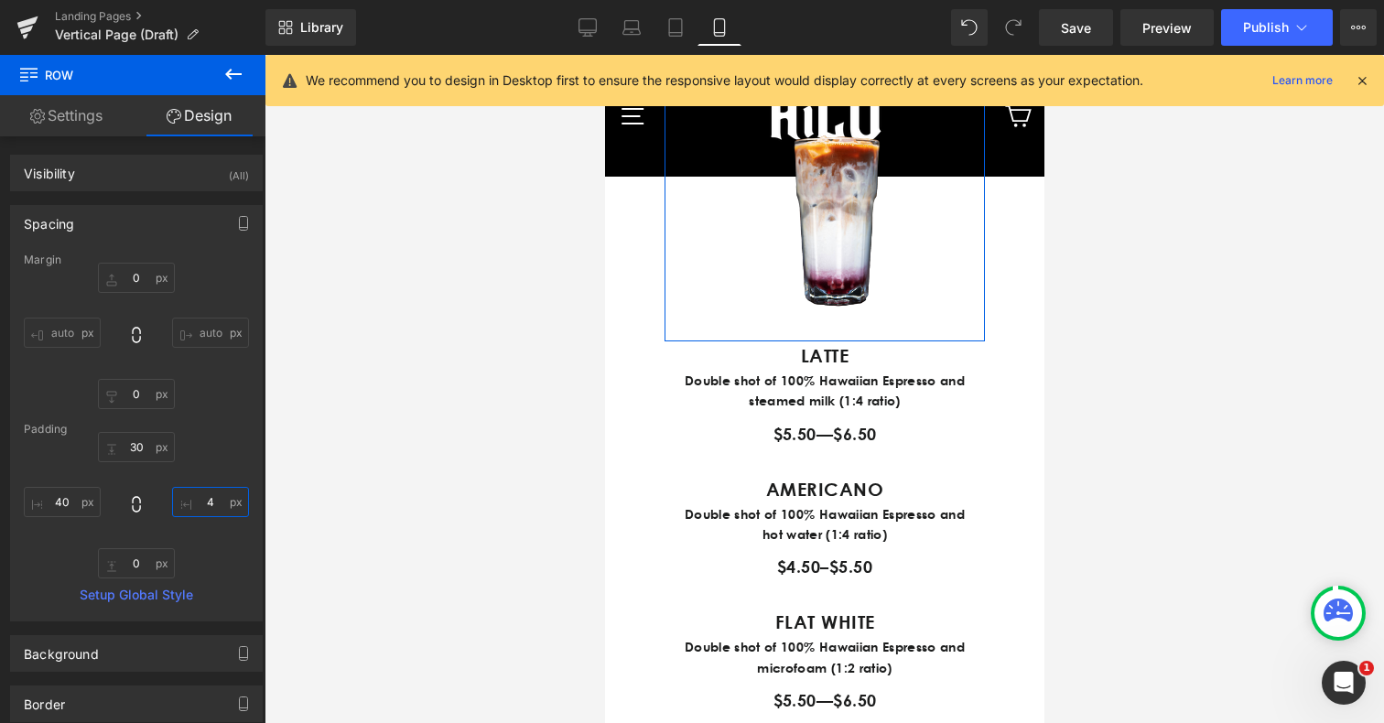
type input "40"
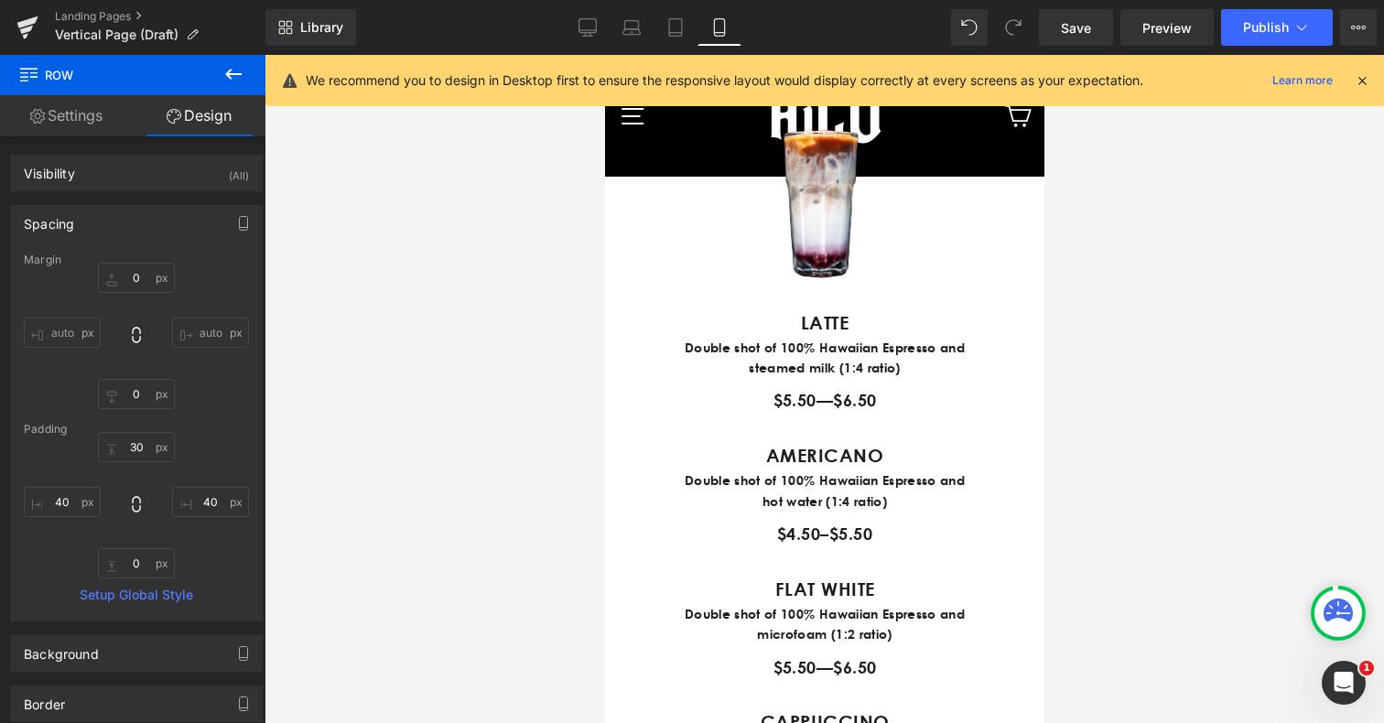
click at [1194, 354] on div at bounding box center [823, 389] width 1119 height 668
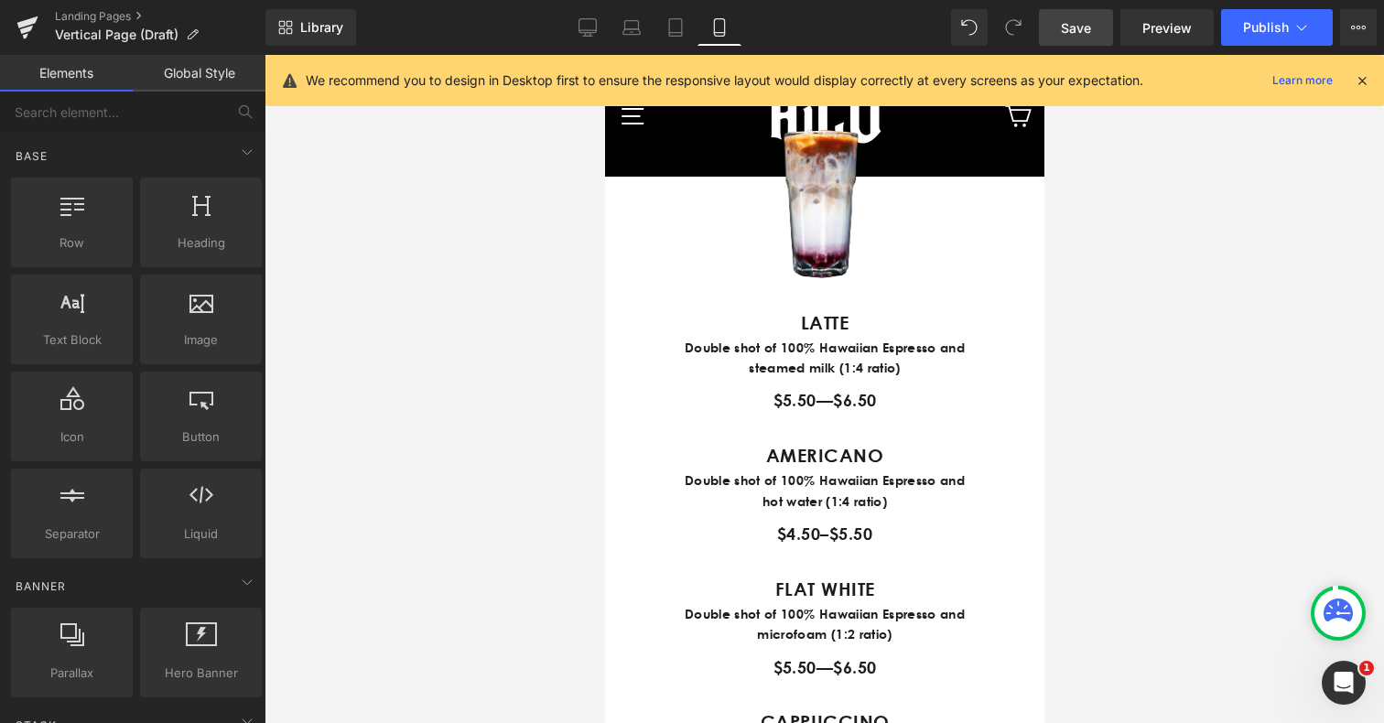
click at [1073, 32] on span "Save" at bounding box center [1076, 27] width 30 height 19
click at [1080, 30] on span "Save" at bounding box center [1076, 27] width 30 height 19
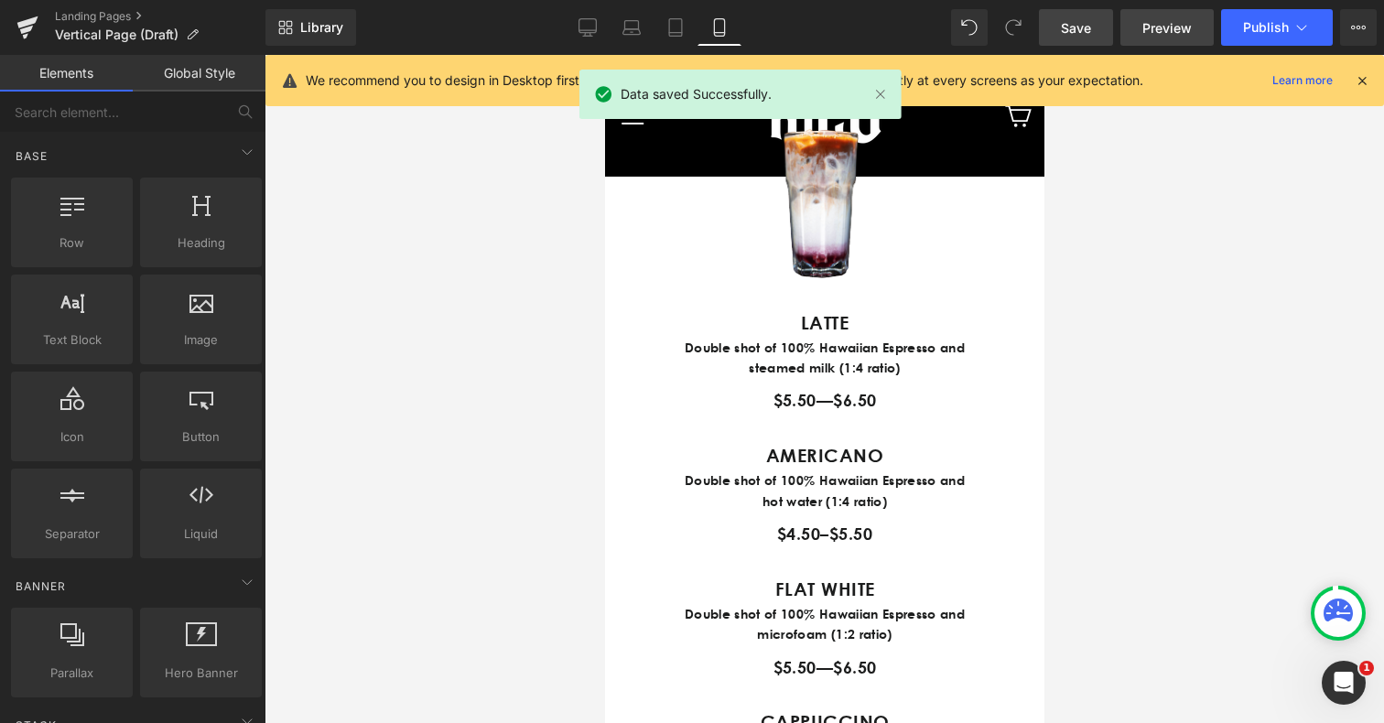
click at [1166, 37] on link "Preview" at bounding box center [1166, 27] width 93 height 37
